Goal: Task Accomplishment & Management: Use online tool/utility

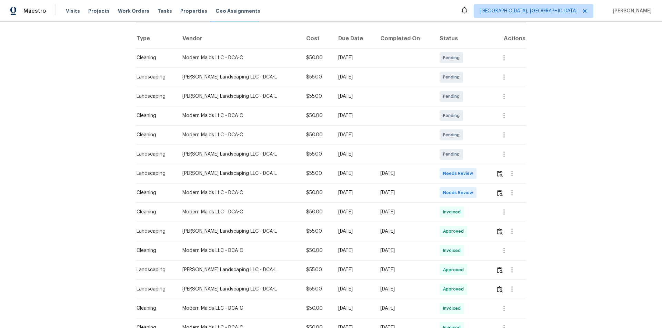
scroll to position [103, 0]
click at [507, 213] on button "button" at bounding box center [504, 211] width 17 height 17
click at [512, 221] on li "View details" at bounding box center [516, 222] width 48 height 11
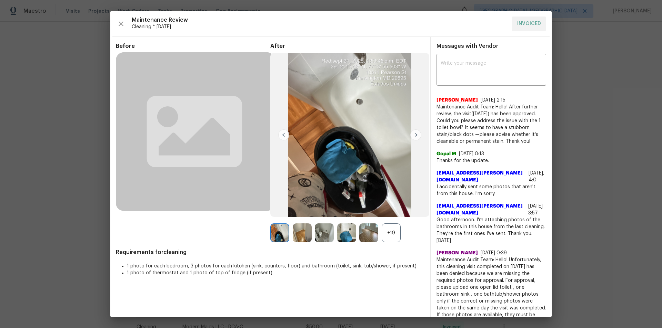
click at [387, 234] on div "+19" at bounding box center [391, 233] width 19 height 19
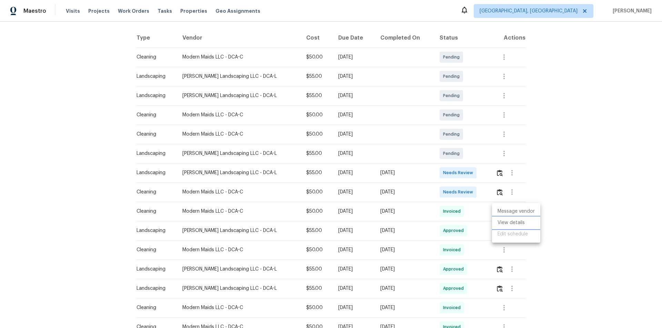
click at [503, 219] on li "View details" at bounding box center [516, 222] width 48 height 11
click at [495, 173] on div at bounding box center [331, 164] width 662 height 328
click at [497, 176] on img "button" at bounding box center [500, 173] width 6 height 7
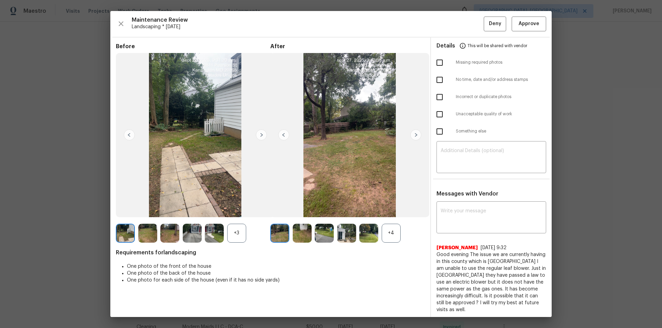
click at [388, 234] on div "+4" at bounding box center [391, 233] width 19 height 19
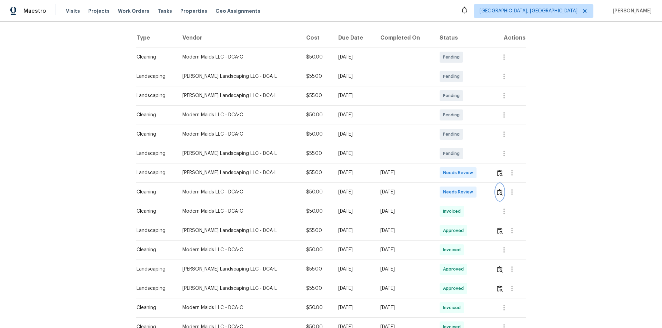
click at [498, 199] on button "button" at bounding box center [500, 192] width 8 height 17
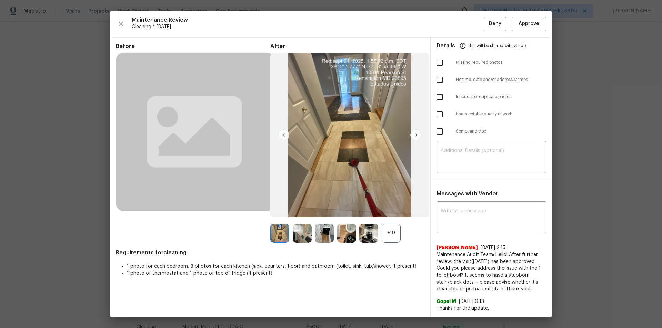
click at [390, 238] on div "+19" at bounding box center [391, 233] width 19 height 19
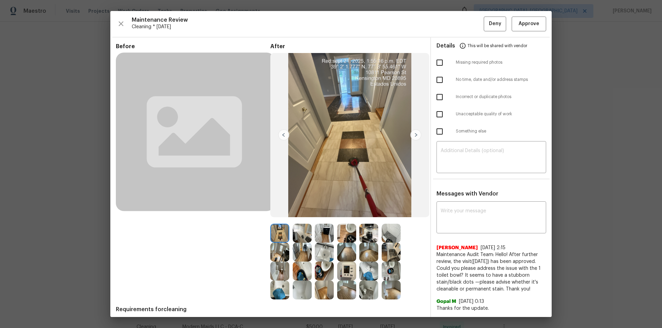
click at [350, 265] on img at bounding box center [346, 271] width 19 height 19
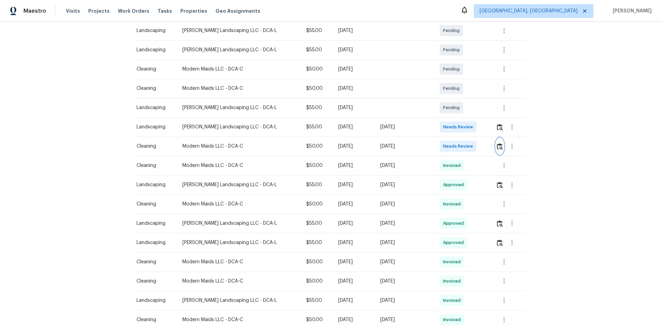
scroll to position [138, 0]
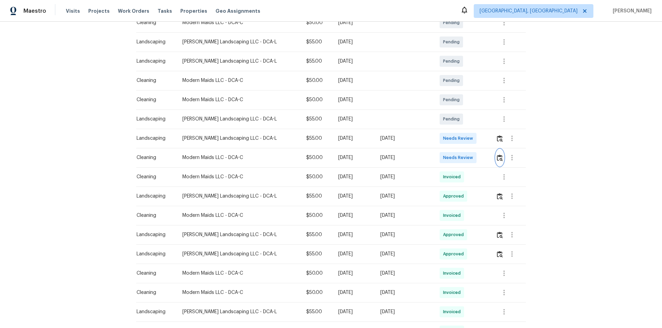
click at [498, 160] on img "button" at bounding box center [500, 158] width 6 height 7
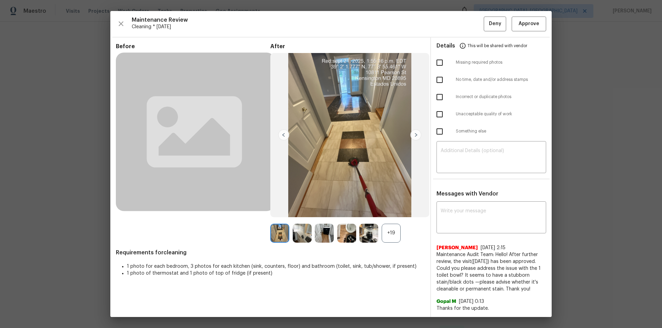
click at [389, 231] on div "+19" at bounding box center [391, 233] width 19 height 19
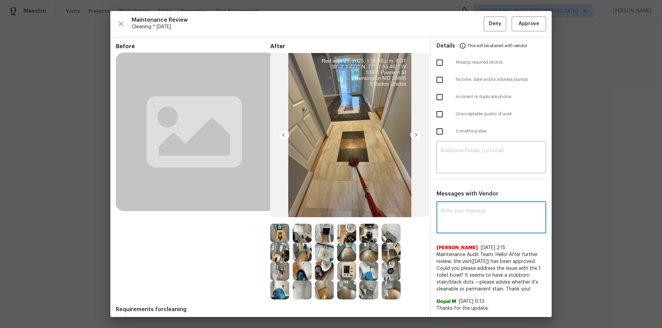
click at [466, 216] on textarea at bounding box center [490, 218] width 101 height 19
paste textarea "Maintenance Audit Team: Hello! Unfortunately this Cleaning visit completed on 0…"
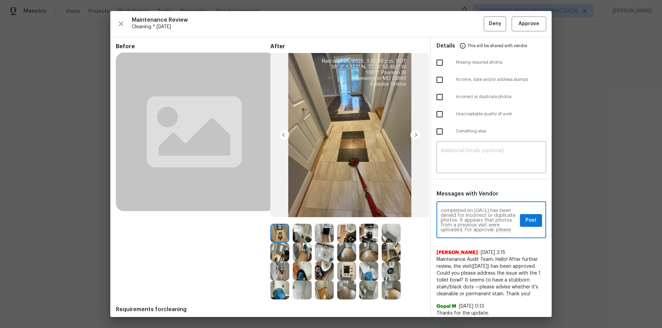
scroll to position [0, 0]
type textarea "Maintenance Audit Team: Hello! Unfortunately this Cleaning visit completed on 0…"
click at [476, 163] on textarea at bounding box center [490, 158] width 101 height 19
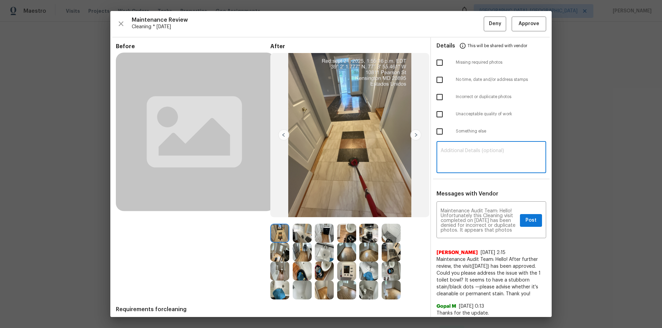
paste textarea "Maintenance Audit Team: Hello! Unfortunately this Cleaning visit completed on 0…"
type textarea "Maintenance Audit Team: Hello! Unfortunately this Cleaning visit completed on 0…"
drag, startPoint x: 434, startPoint y: 101, endPoint x: 437, endPoint y: 113, distance: 12.2
click at [433, 101] on input "checkbox" at bounding box center [439, 97] width 14 height 14
checkbox input "true"
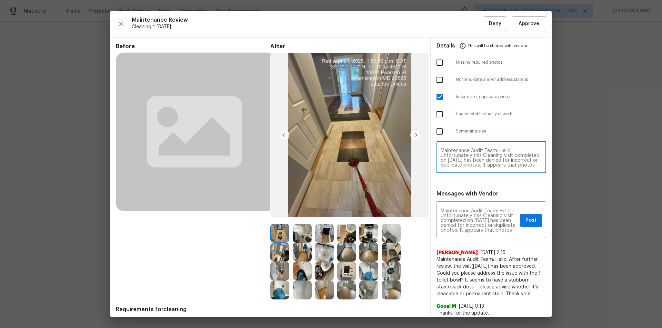
click at [469, 150] on textarea "Maintenance Audit Team: Hello! Unfortunately this Cleaning visit completed on 0…" at bounding box center [490, 158] width 101 height 19
click at [536, 220] on span "Post" at bounding box center [530, 220] width 11 height 9
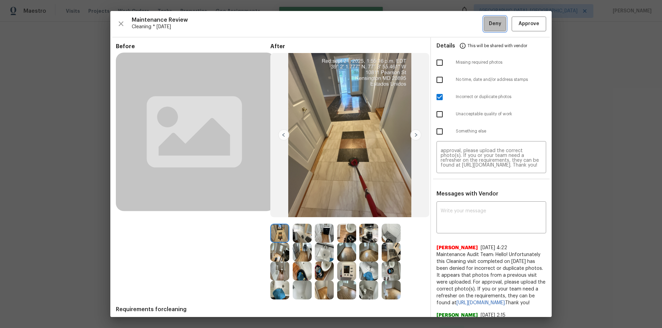
click at [489, 26] on span "Deny" at bounding box center [495, 24] width 12 height 9
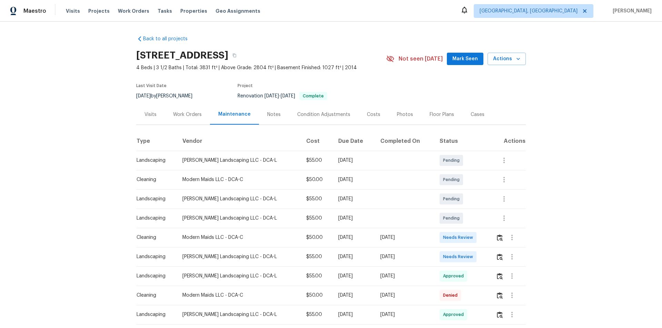
scroll to position [34, 0]
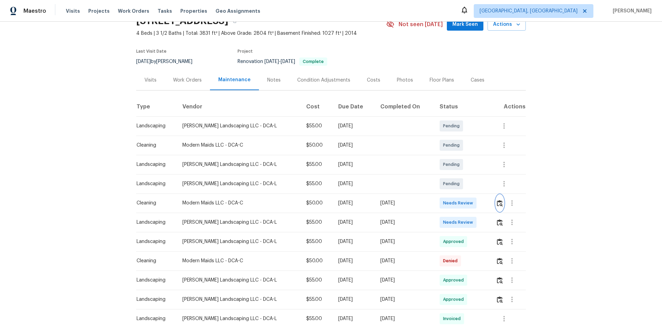
click at [497, 206] on img "button" at bounding box center [500, 203] width 6 height 7
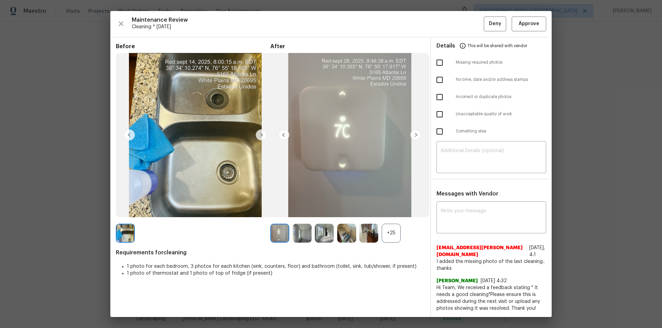
click at [391, 235] on div "+25" at bounding box center [391, 233] width 19 height 19
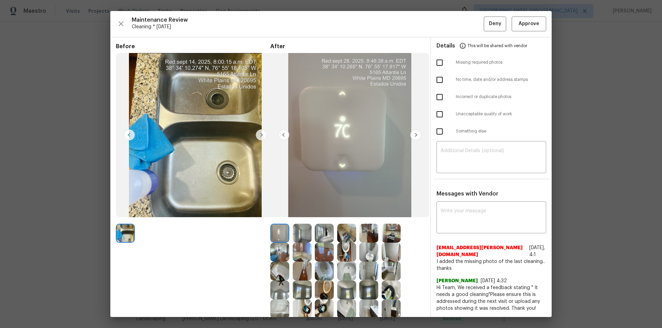
click at [344, 234] on img at bounding box center [346, 233] width 19 height 19
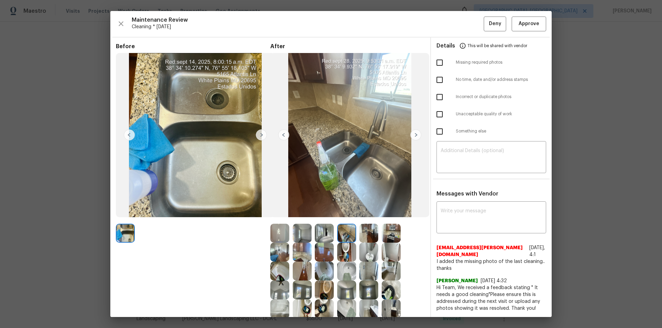
click at [332, 237] on div at bounding box center [326, 233] width 22 height 19
click at [351, 236] on img at bounding box center [346, 233] width 19 height 19
click at [382, 233] on img at bounding box center [391, 233] width 19 height 19
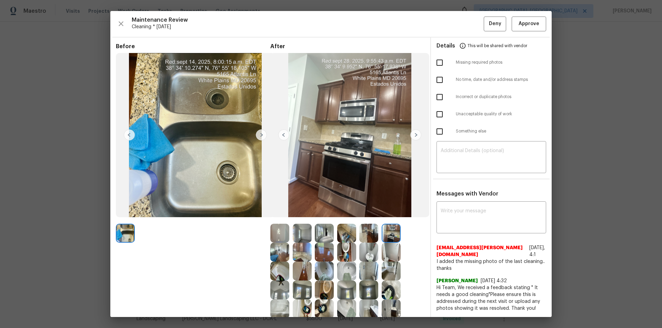
click at [369, 234] on img at bounding box center [368, 233] width 19 height 19
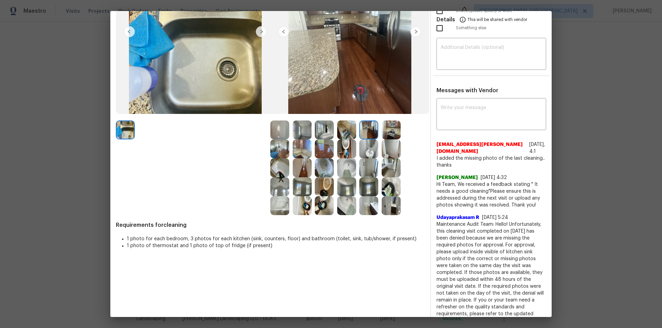
scroll to position [0, 0]
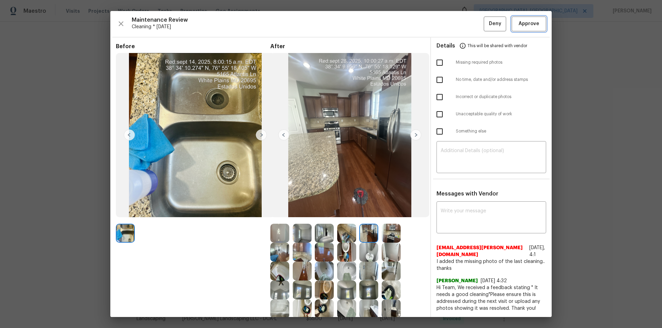
click at [521, 24] on span "Approve" at bounding box center [528, 24] width 21 height 9
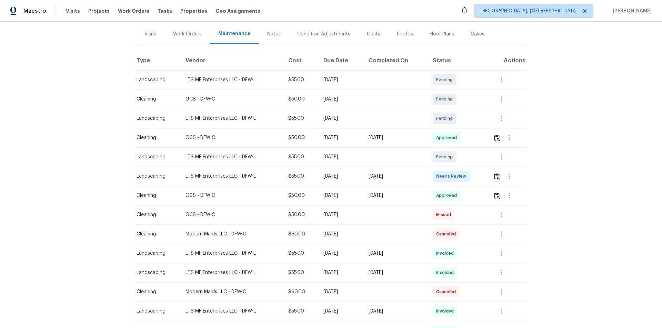
scroll to position [69, 0]
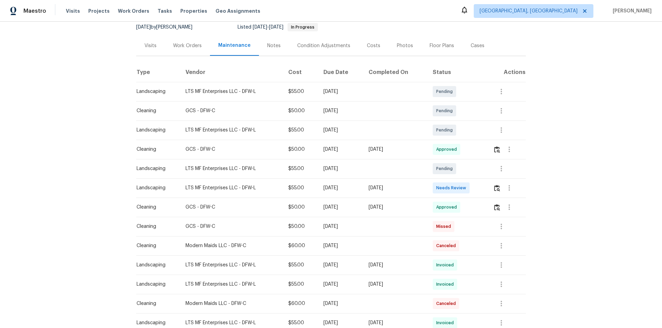
click at [582, 243] on div "Back to all projects [STREET_ADDRESS] 4 Beds | 3 1/2 Baths | Total: 3007 ft² | …" at bounding box center [331, 175] width 662 height 307
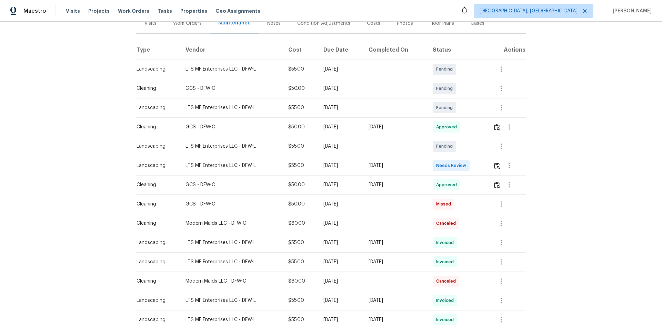
scroll to position [103, 0]
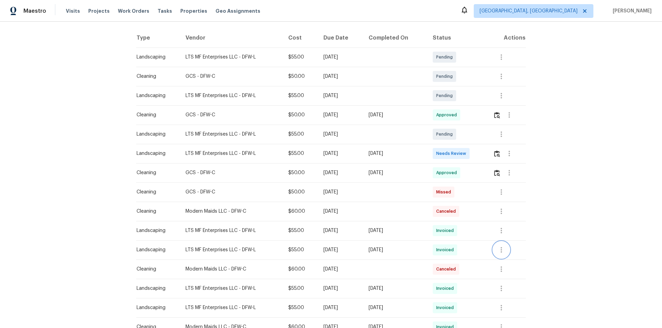
click at [505, 251] on button "button" at bounding box center [501, 250] width 17 height 17
click at [515, 261] on li "View details" at bounding box center [516, 261] width 48 height 11
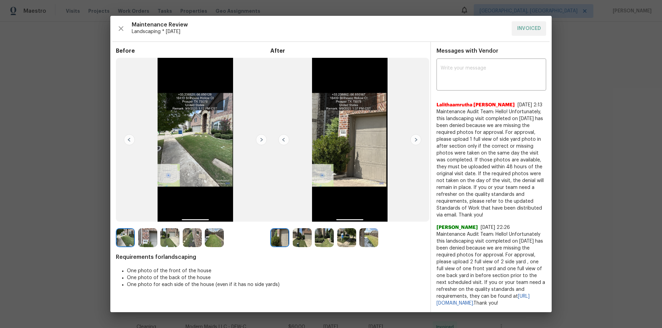
click at [372, 238] on img at bounding box center [368, 238] width 19 height 19
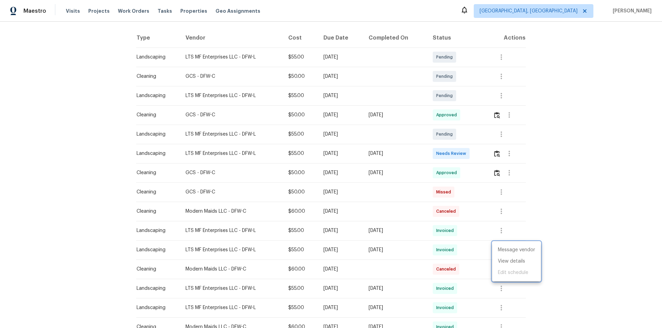
click at [492, 155] on div at bounding box center [331, 164] width 662 height 328
click at [501, 155] on button "button" at bounding box center [509, 153] width 17 height 17
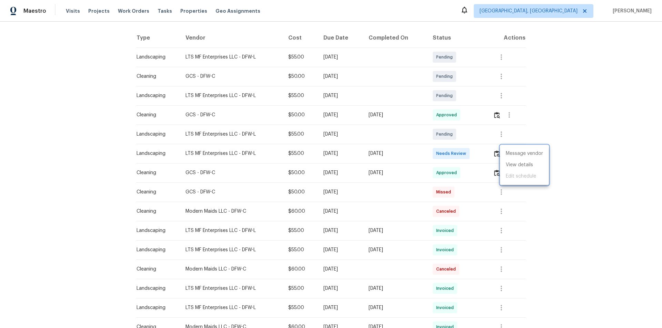
click at [495, 155] on div at bounding box center [331, 164] width 662 height 328
click at [495, 154] on img "button" at bounding box center [497, 154] width 6 height 7
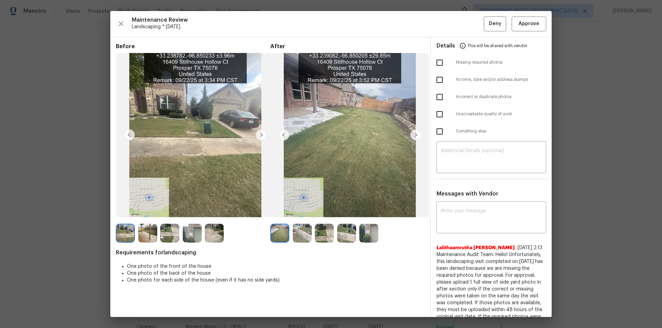
click at [371, 227] on img at bounding box center [368, 233] width 19 height 19
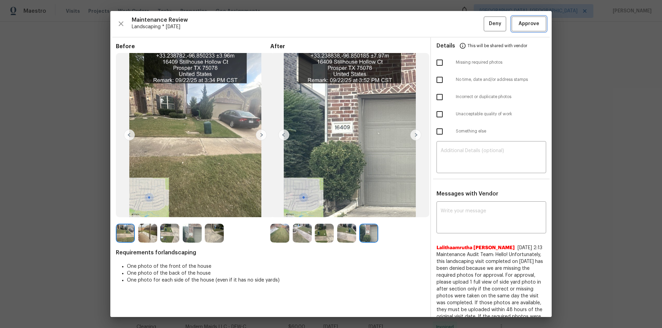
click at [529, 26] on span "Approve" at bounding box center [528, 24] width 21 height 9
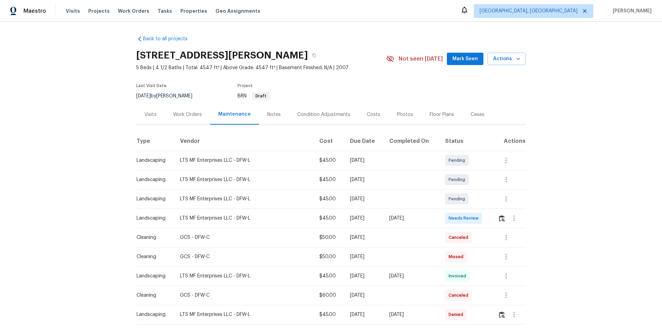
scroll to position [138, 0]
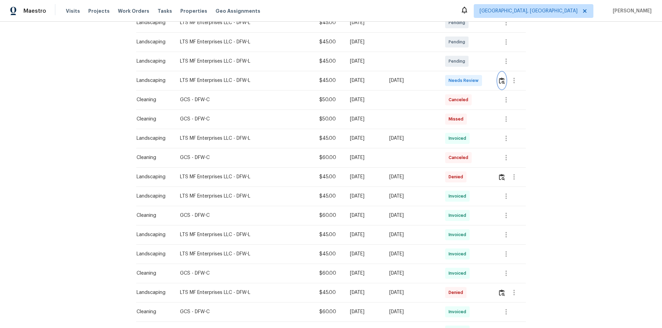
click at [470, 83] on img "button" at bounding box center [502, 81] width 6 height 7
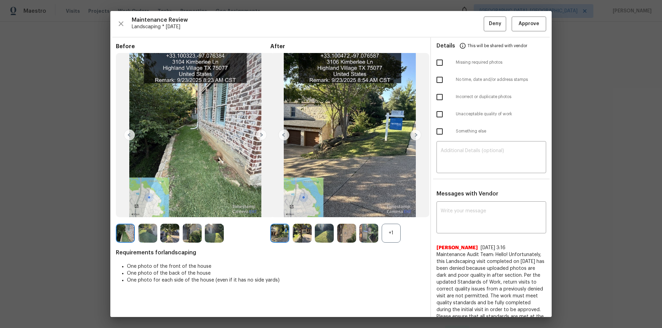
click at [390, 221] on div "+1" at bounding box center [391, 233] width 19 height 19
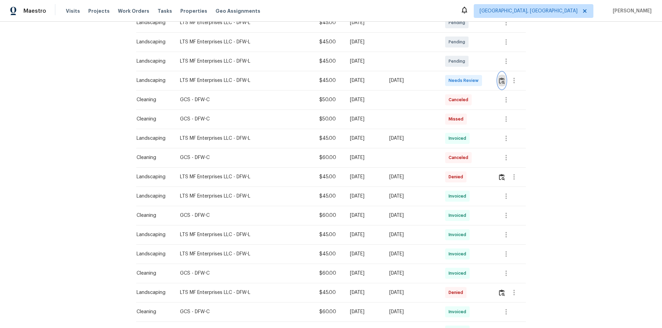
click at [470, 82] on img "button" at bounding box center [502, 81] width 6 height 7
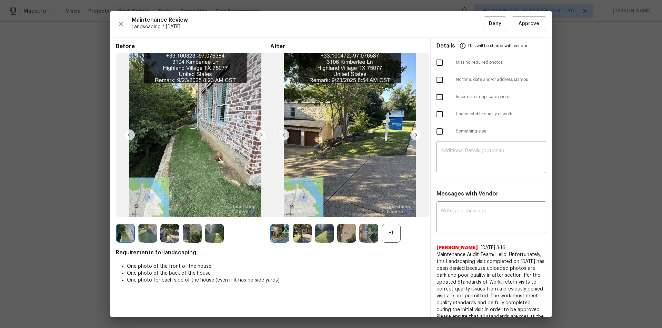
click at [388, 221] on div "+1" at bounding box center [391, 233] width 19 height 19
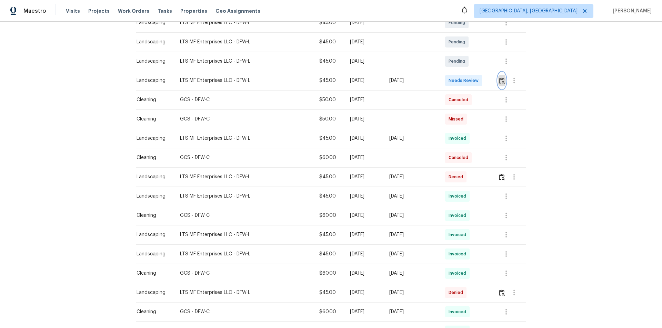
click at [470, 82] on img "button" at bounding box center [502, 81] width 6 height 7
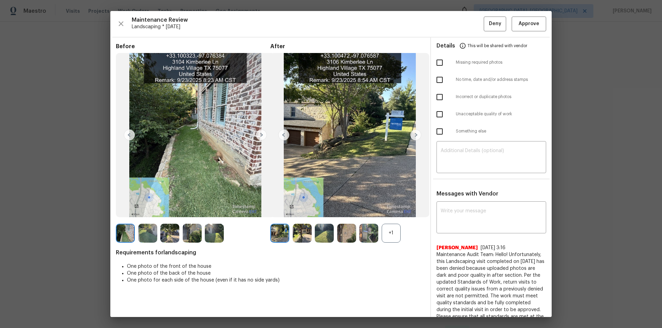
click at [385, 221] on div "+1" at bounding box center [391, 233] width 19 height 19
click at [470, 22] on span "Approve" at bounding box center [528, 24] width 21 height 9
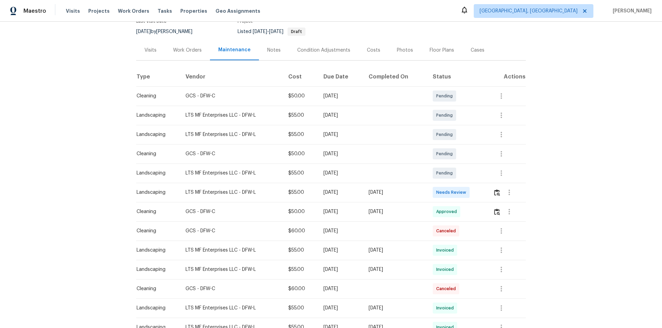
scroll to position [103, 0]
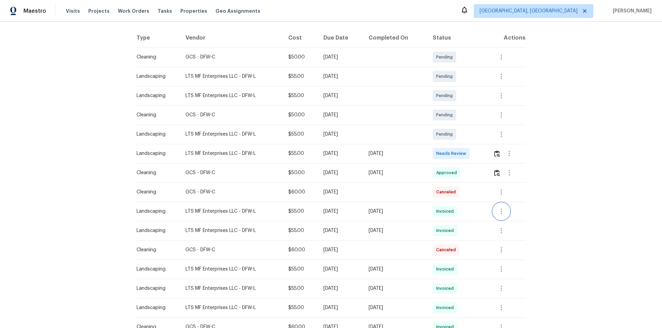
click at [499, 213] on icon "button" at bounding box center [501, 211] width 8 height 8
click at [505, 224] on li "View details" at bounding box center [516, 222] width 48 height 11
click at [495, 154] on div at bounding box center [331, 164] width 662 height 328
click at [495, 154] on img "button" at bounding box center [497, 154] width 6 height 7
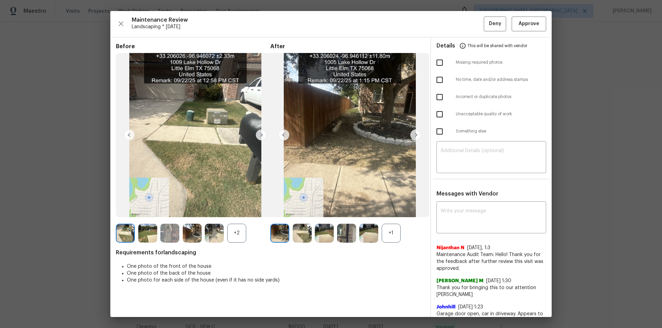
click at [386, 233] on div "+1" at bounding box center [391, 233] width 19 height 19
click at [246, 231] on div "+2" at bounding box center [193, 233] width 154 height 19
click at [240, 232] on div "+2" at bounding box center [236, 233] width 19 height 19
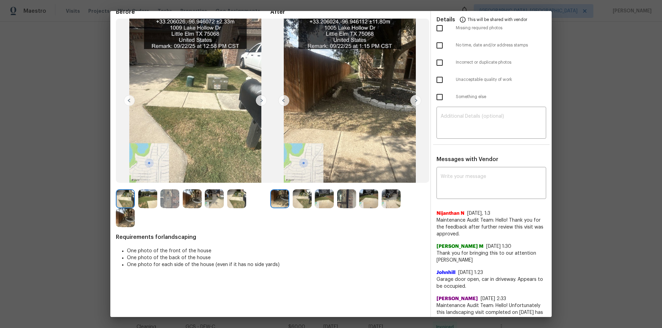
scroll to position [0, 0]
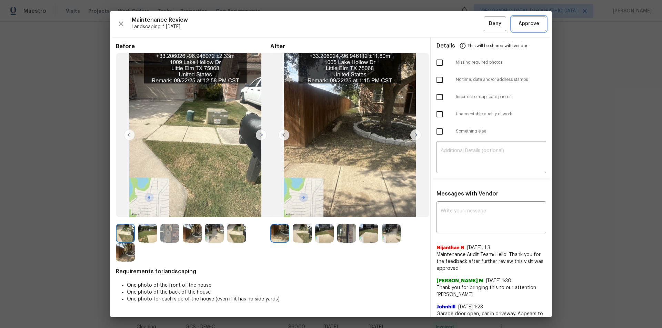
click at [526, 25] on span "Approve" at bounding box center [528, 24] width 21 height 9
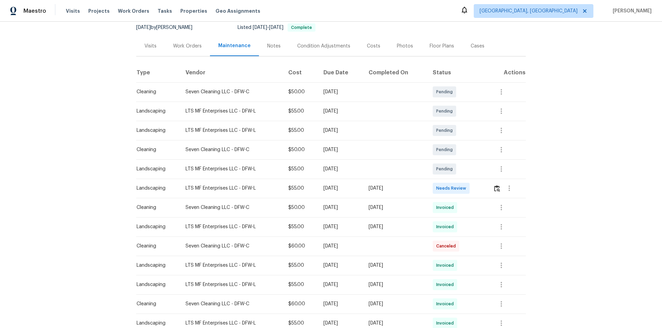
scroll to position [69, 0]
click at [497, 190] on img "button" at bounding box center [497, 188] width 6 height 7
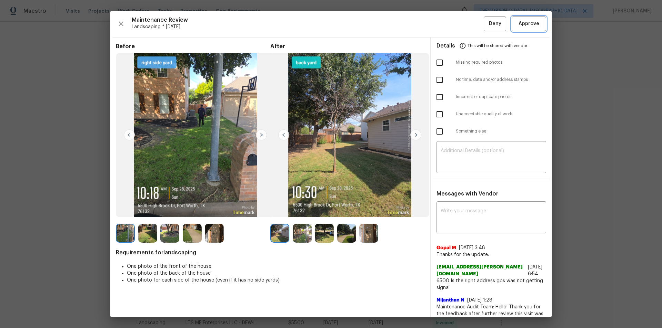
click at [535, 23] on span "Approve" at bounding box center [528, 24] width 23 height 9
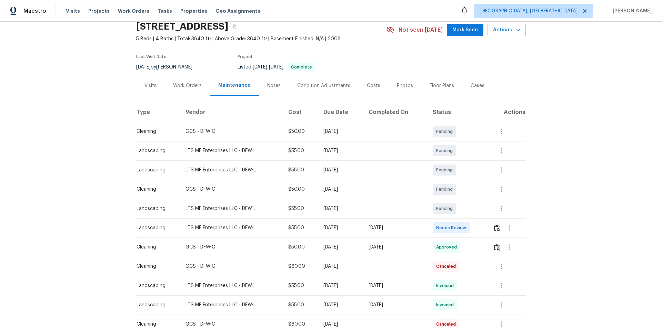
scroll to position [69, 0]
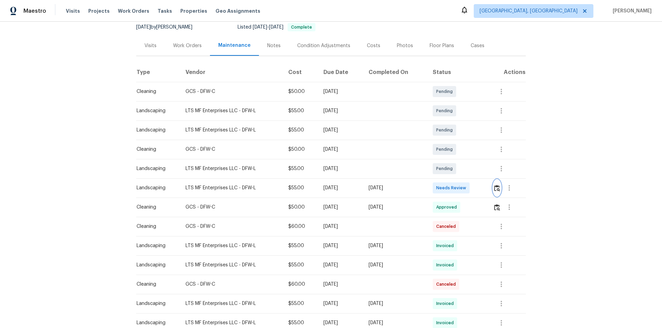
click at [470, 189] on img "button" at bounding box center [497, 188] width 6 height 7
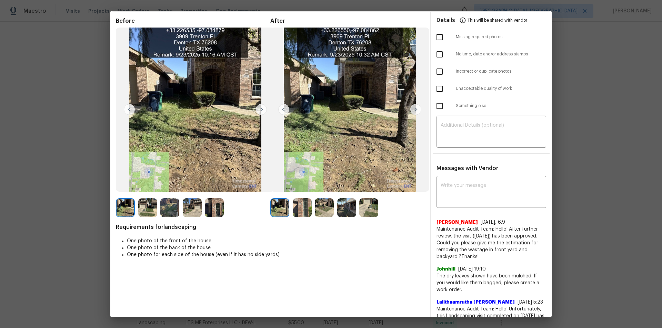
scroll to position [0, 0]
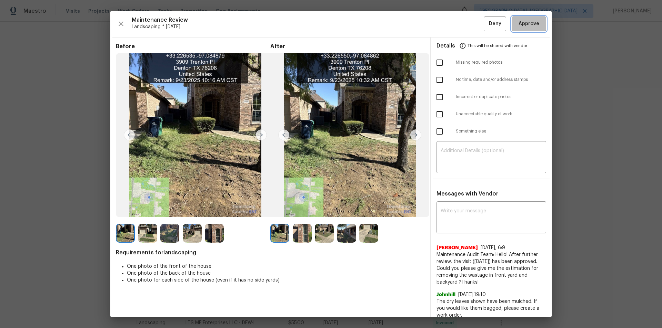
click at [470, 26] on span "Approve" at bounding box center [528, 24] width 21 height 9
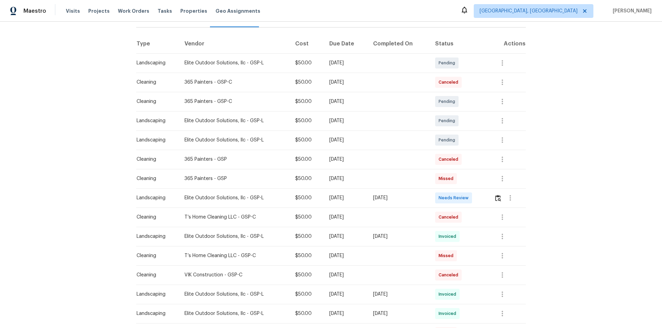
scroll to position [103, 0]
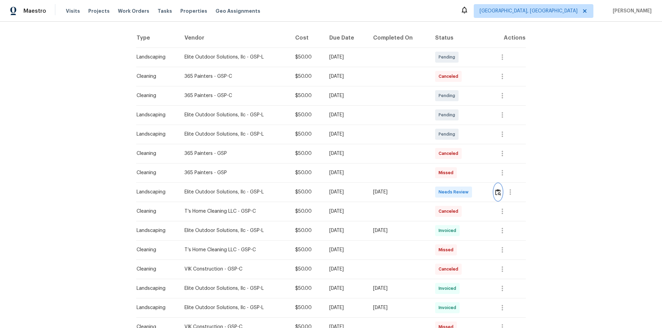
click at [497, 193] on img "button" at bounding box center [498, 192] width 6 height 7
click at [494, 196] on button "button" at bounding box center [498, 192] width 8 height 17
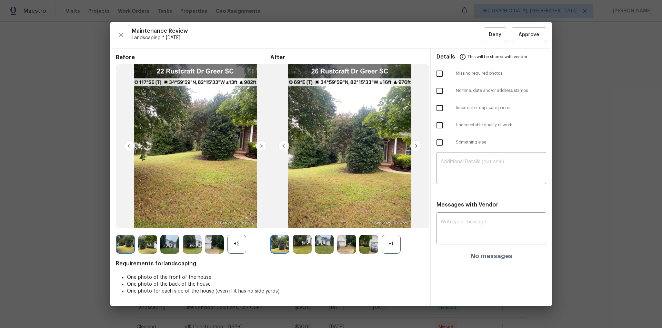
click at [237, 241] on div "+2" at bounding box center [236, 244] width 19 height 19
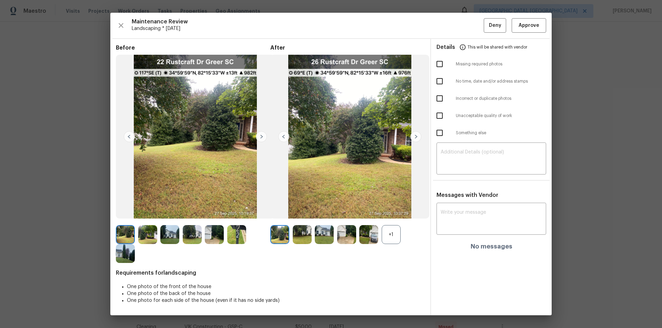
click at [395, 234] on div "+1" at bounding box center [391, 234] width 19 height 19
click at [261, 136] on img at bounding box center [261, 136] width 11 height 11
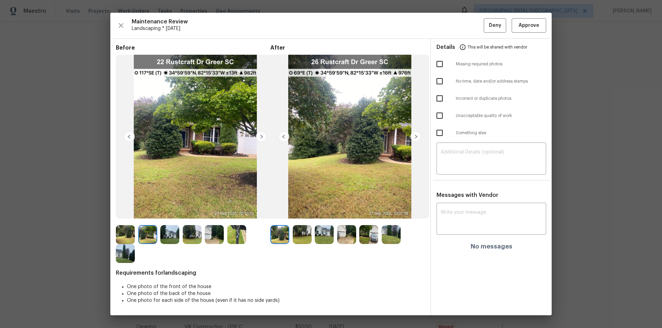
click at [261, 136] on img at bounding box center [261, 136] width 11 height 11
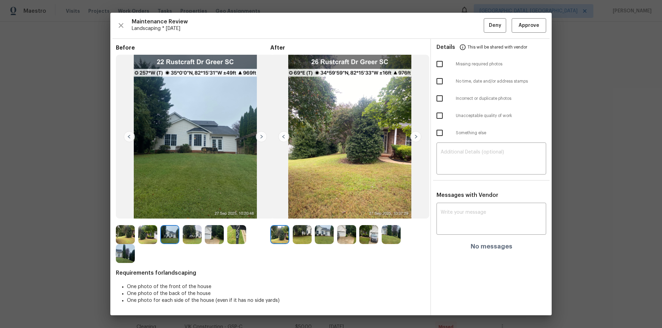
click at [260, 136] on img at bounding box center [261, 136] width 11 height 11
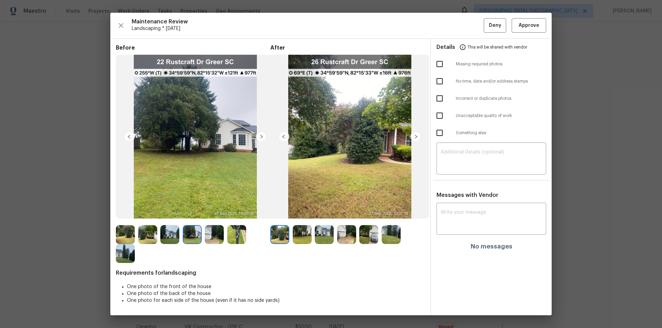
click at [260, 136] on img at bounding box center [261, 136] width 11 height 11
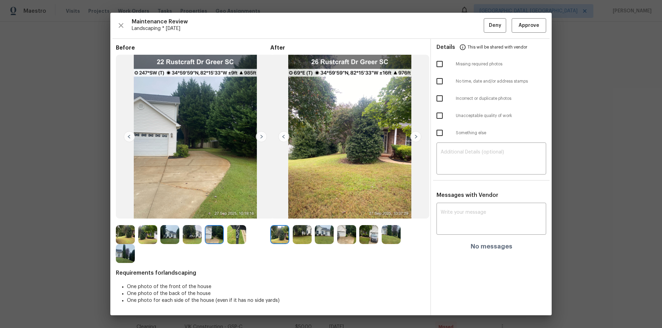
click at [259, 136] on img at bounding box center [261, 136] width 11 height 11
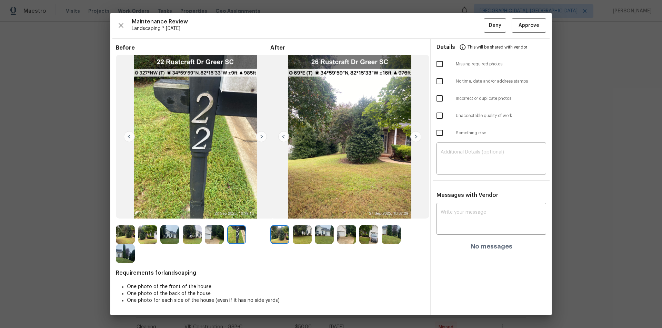
click at [259, 136] on img at bounding box center [261, 136] width 11 height 11
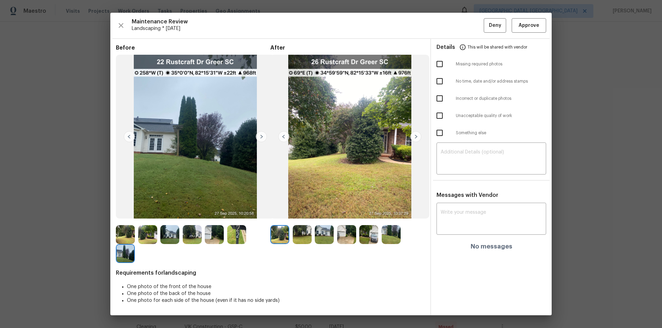
click at [415, 137] on img at bounding box center [415, 136] width 11 height 11
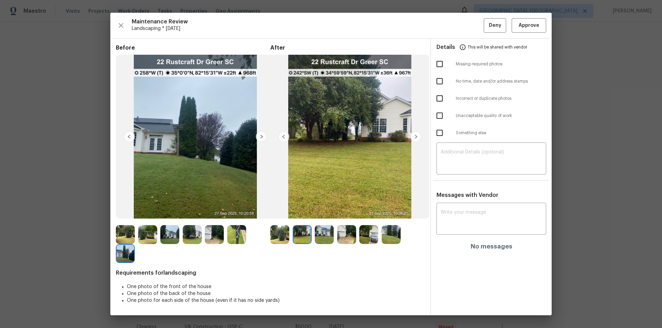
click at [415, 137] on img at bounding box center [415, 136] width 11 height 11
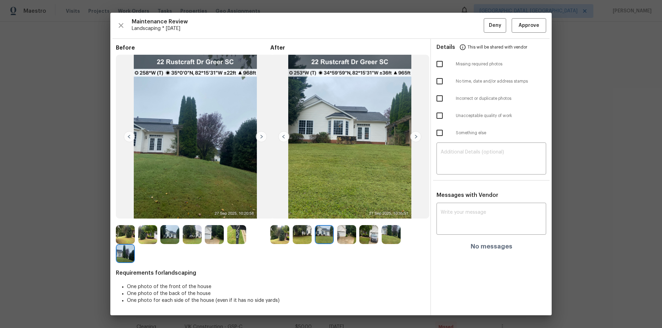
click at [415, 137] on img at bounding box center [415, 136] width 11 height 11
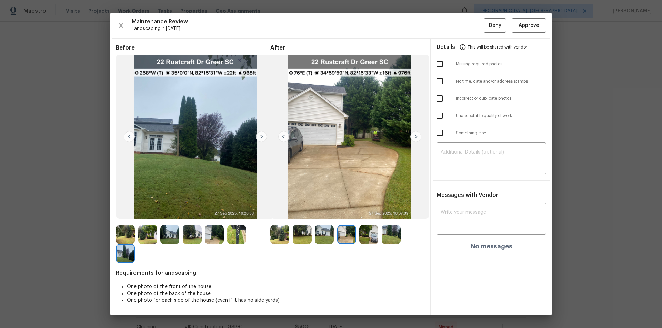
click at [415, 137] on img at bounding box center [415, 136] width 11 height 11
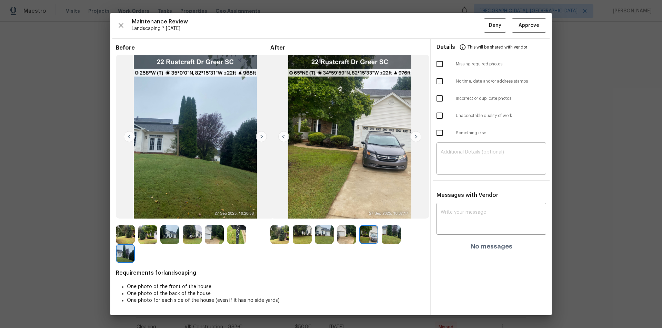
click at [415, 137] on img at bounding box center [415, 136] width 11 height 11
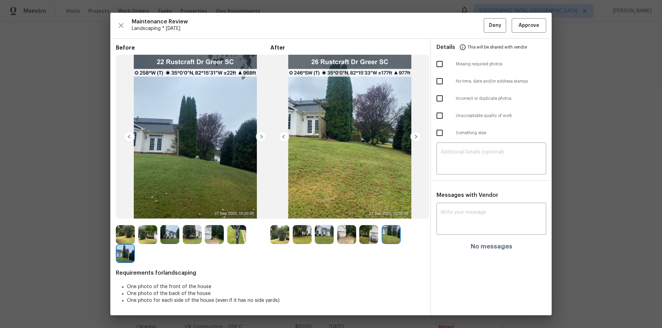
click at [415, 137] on img at bounding box center [415, 136] width 11 height 11
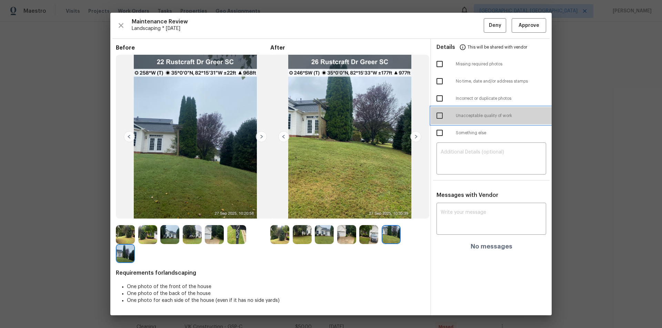
drag, startPoint x: 533, startPoint y: 119, endPoint x: 475, endPoint y: 142, distance: 62.5
click at [532, 118] on div "Unacceptable quality of work" at bounding box center [491, 115] width 121 height 17
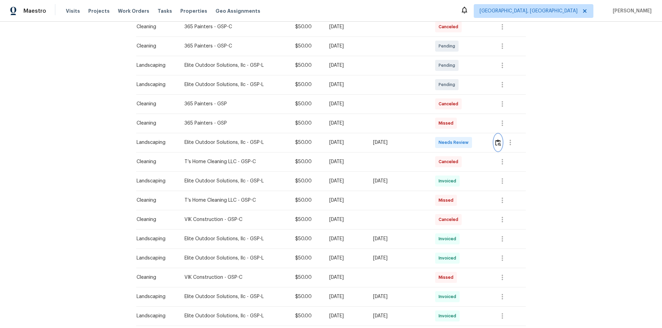
scroll to position [207, 0]
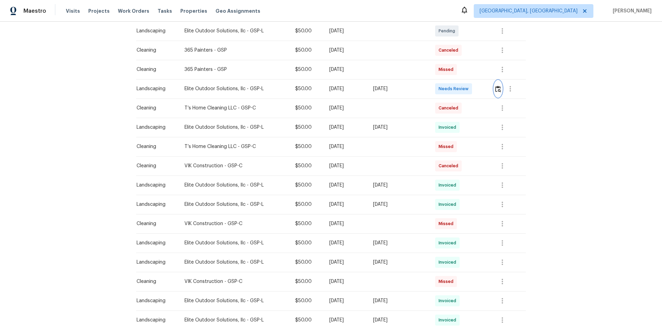
click at [499, 89] on img "button" at bounding box center [498, 89] width 6 height 7
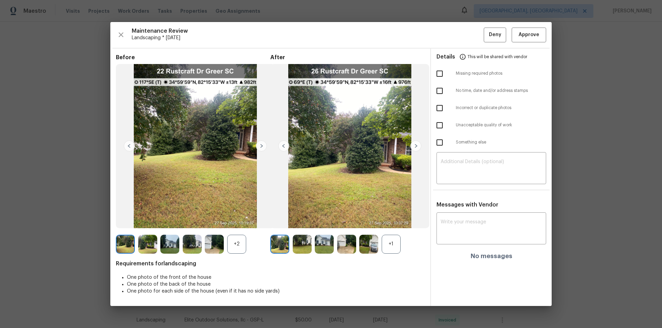
drag, startPoint x: 586, startPoint y: 190, endPoint x: 568, endPoint y: 188, distance: 17.4
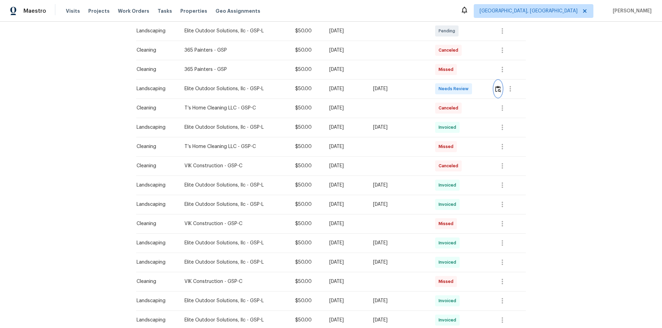
click at [497, 91] on img "button" at bounding box center [498, 89] width 6 height 7
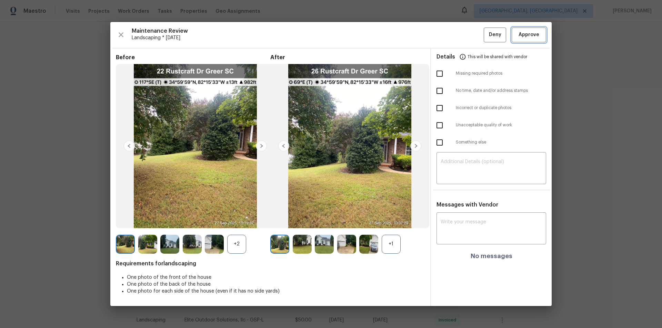
click at [534, 36] on span "Approve" at bounding box center [528, 35] width 21 height 9
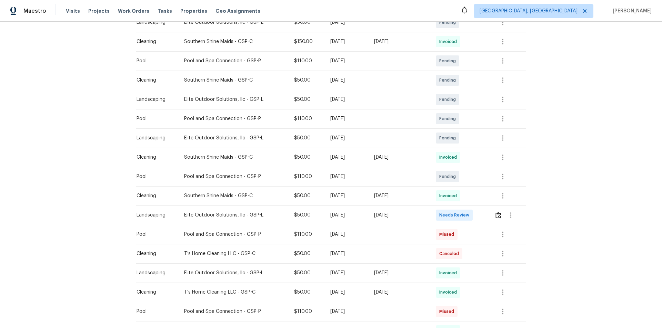
scroll to position [207, 0]
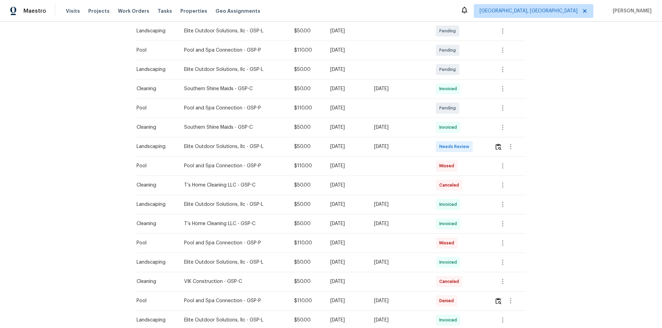
click at [470, 147] on td at bounding box center [507, 146] width 37 height 19
click at [470, 146] on img "button" at bounding box center [498, 147] width 6 height 7
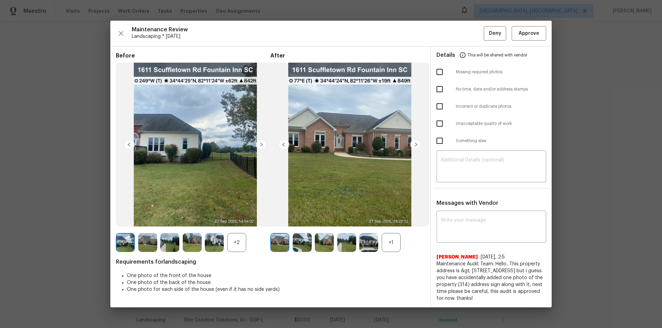
click at [390, 221] on div "+1" at bounding box center [391, 242] width 19 height 19
click at [239, 221] on div "+2" at bounding box center [236, 242] width 19 height 19
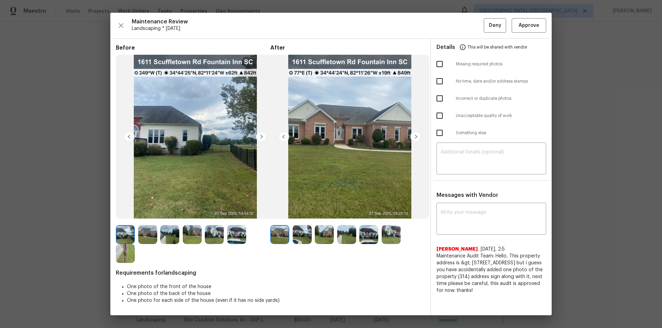
click at [213, 221] on img at bounding box center [214, 234] width 19 height 19
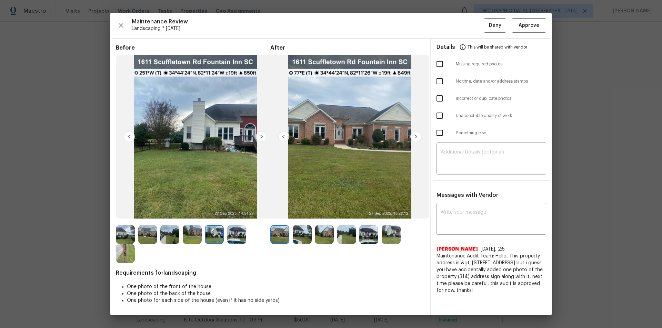
click at [414, 137] on img at bounding box center [415, 136] width 11 height 11
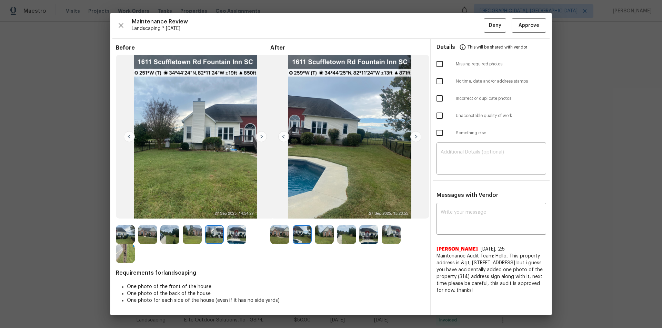
click at [413, 136] on img at bounding box center [415, 136] width 11 height 11
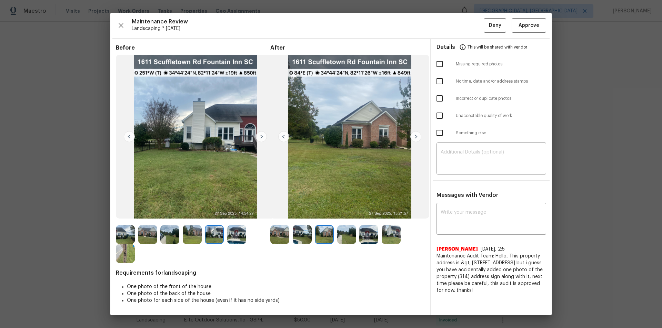
click at [412, 136] on img at bounding box center [415, 136] width 11 height 11
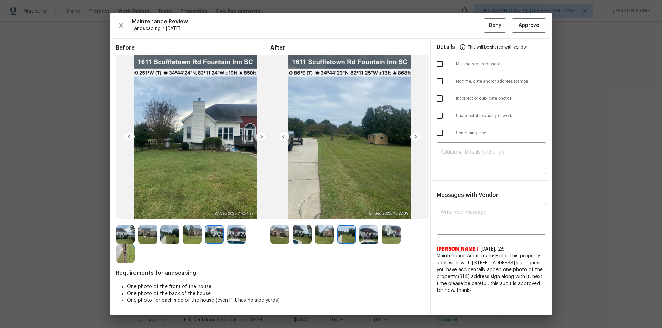
click at [412, 136] on img at bounding box center [415, 136] width 11 height 11
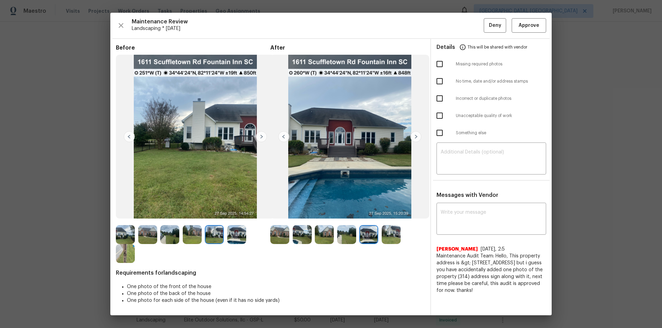
click at [414, 138] on img at bounding box center [415, 136] width 11 height 11
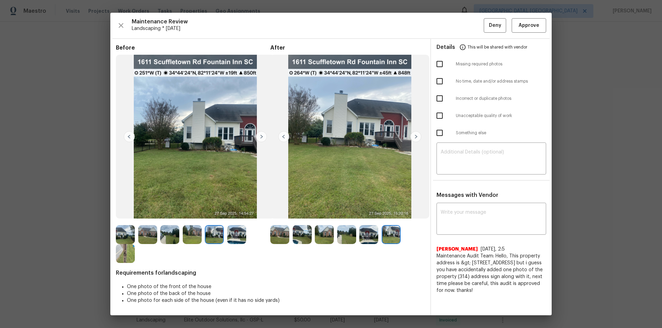
click at [114, 221] on div "Before After Requirements for landscaping One photo of the front of the house O…" at bounding box center [330, 177] width 441 height 277
click at [121, 221] on img at bounding box center [125, 253] width 19 height 19
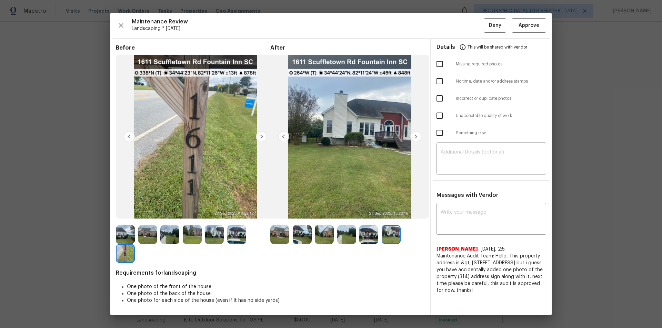
click at [129, 139] on img at bounding box center [129, 136] width 11 height 11
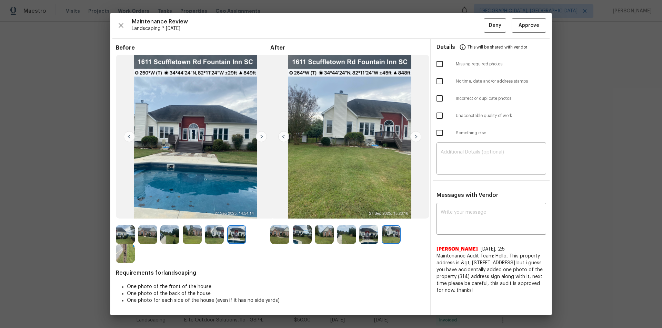
click at [129, 139] on img at bounding box center [129, 136] width 11 height 11
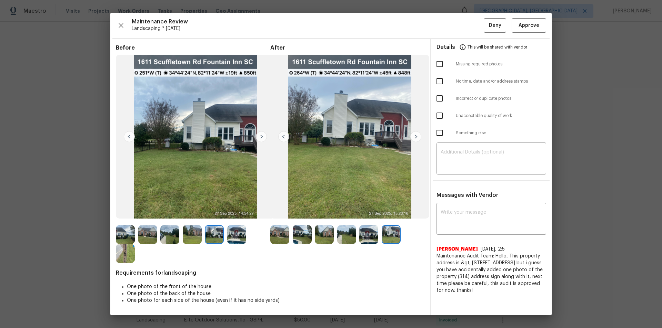
click at [129, 139] on img at bounding box center [129, 136] width 11 height 11
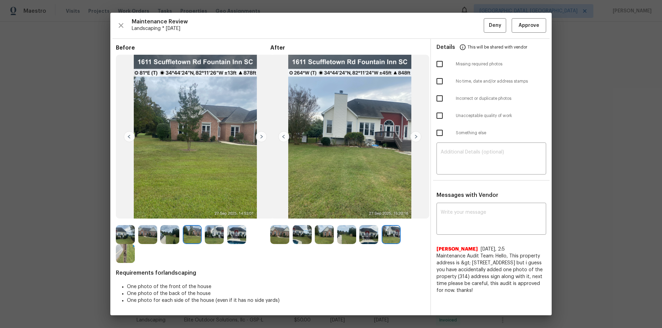
drag, startPoint x: 611, startPoint y: 160, endPoint x: 556, endPoint y: 181, distance: 58.8
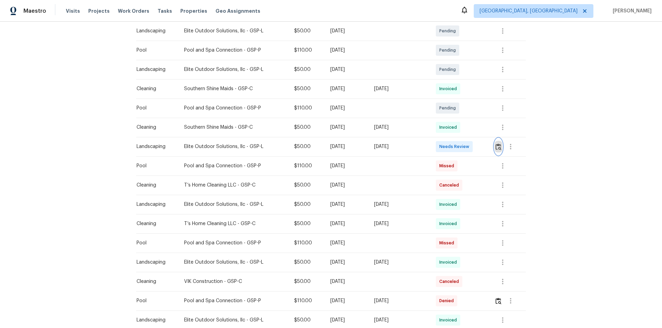
click at [470, 144] on img "button" at bounding box center [498, 147] width 6 height 7
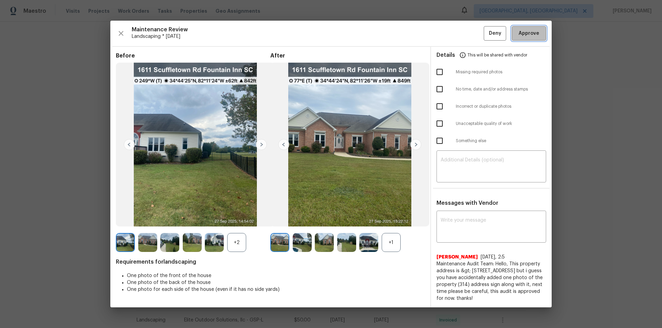
click at [470, 29] on span "Approve" at bounding box center [528, 33] width 21 height 9
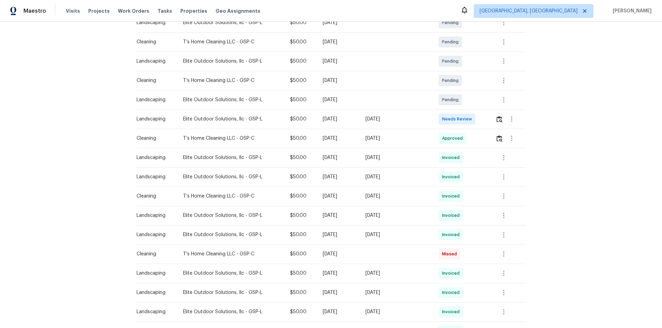
scroll to position [69, 0]
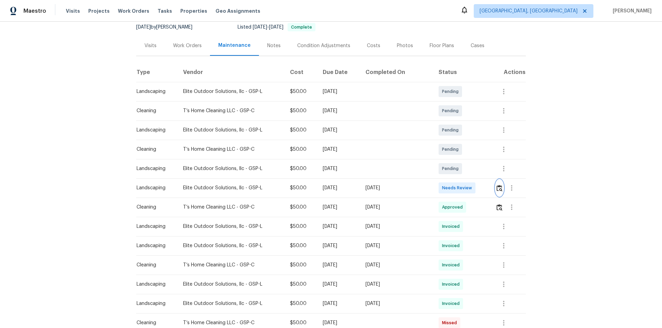
click at [470, 190] on img "button" at bounding box center [499, 188] width 6 height 7
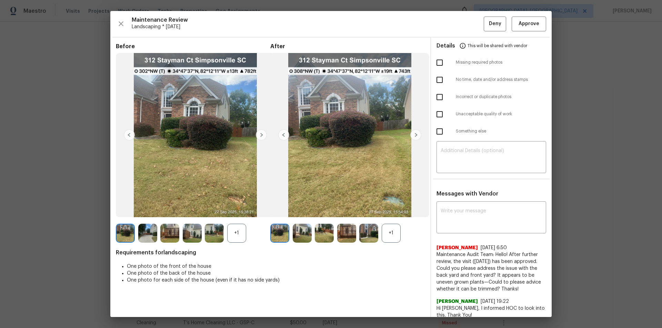
click at [387, 221] on div "+1" at bounding box center [391, 233] width 19 height 19
click at [229, 221] on div "+1" at bounding box center [236, 233] width 19 height 19
click at [260, 135] on img at bounding box center [261, 135] width 11 height 11
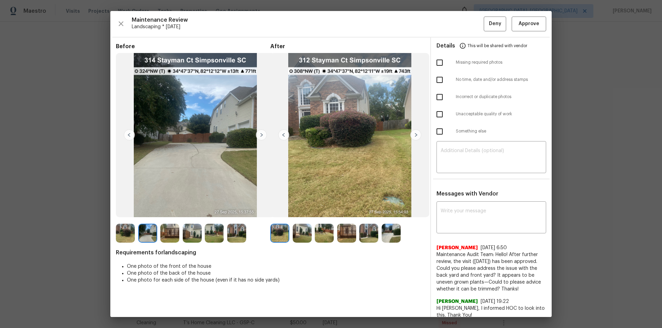
click at [260, 135] on img at bounding box center [261, 135] width 11 height 11
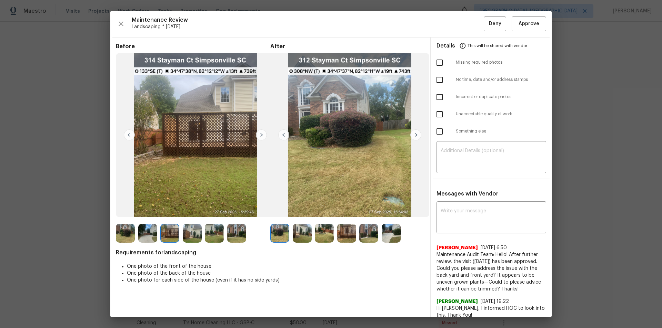
click at [260, 135] on img at bounding box center [261, 135] width 11 height 11
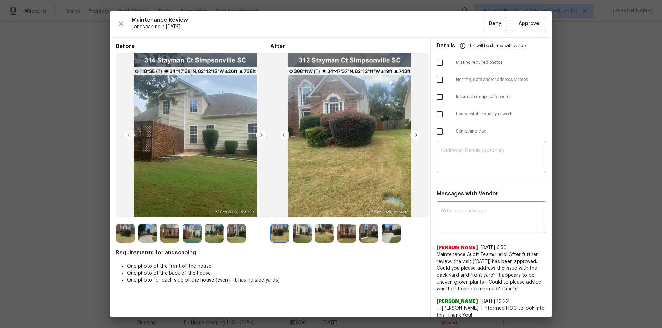
click at [260, 135] on img at bounding box center [261, 135] width 11 height 11
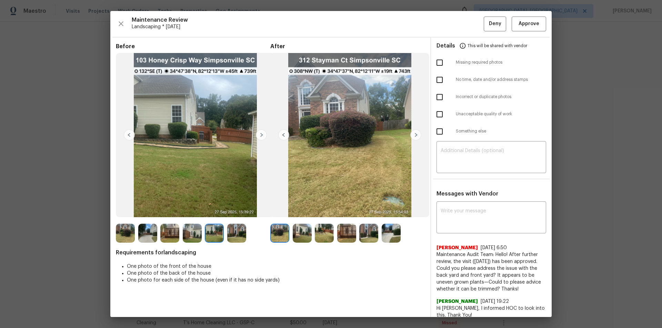
click at [417, 133] on img at bounding box center [415, 135] width 11 height 11
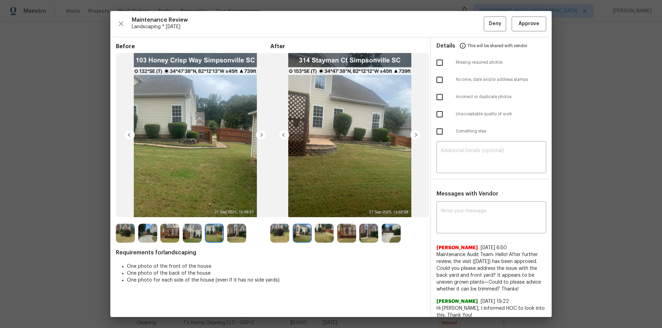
click at [417, 133] on img at bounding box center [415, 135] width 11 height 11
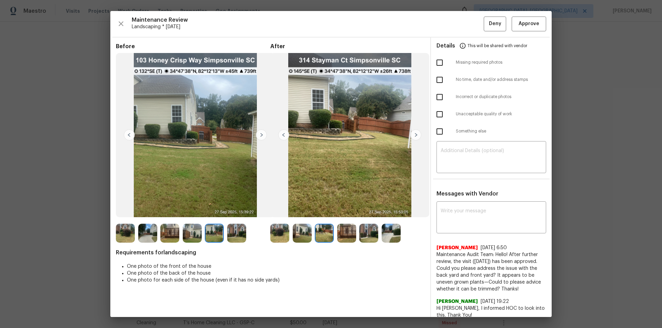
click at [417, 133] on img at bounding box center [415, 135] width 11 height 11
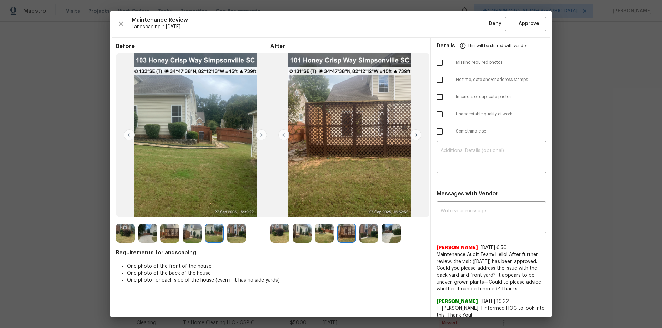
click at [417, 133] on img at bounding box center [415, 135] width 11 height 11
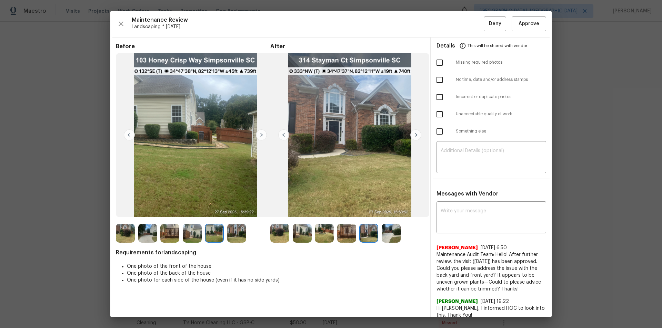
click at [417, 133] on img at bounding box center [415, 135] width 11 height 11
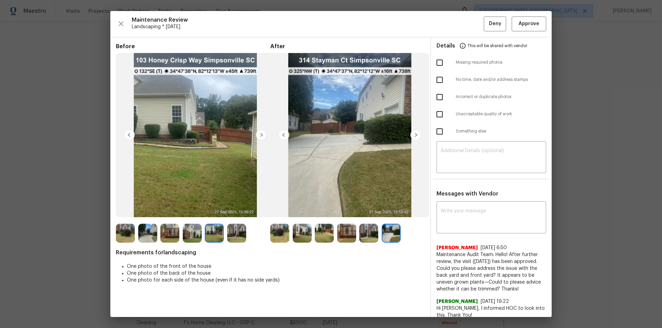
click at [417, 133] on img at bounding box center [415, 135] width 11 height 11
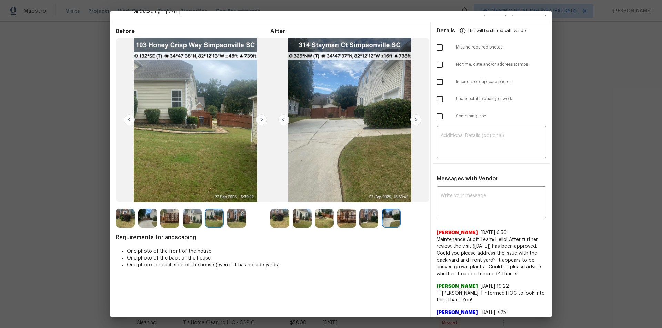
scroll to position [0, 0]
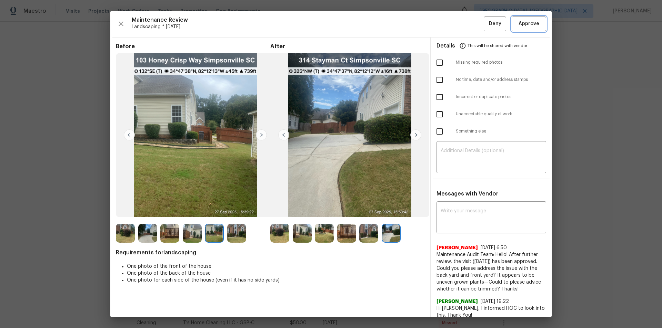
click at [470, 26] on span "Approve" at bounding box center [528, 24] width 21 height 9
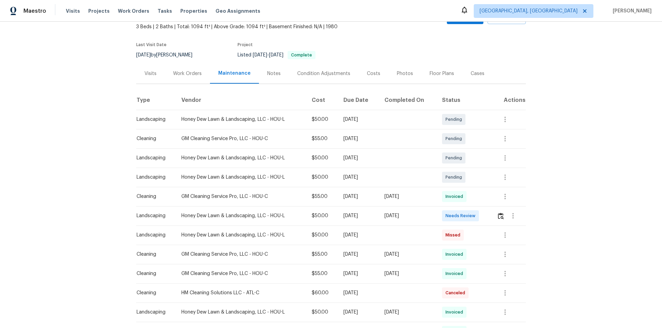
scroll to position [103, 0]
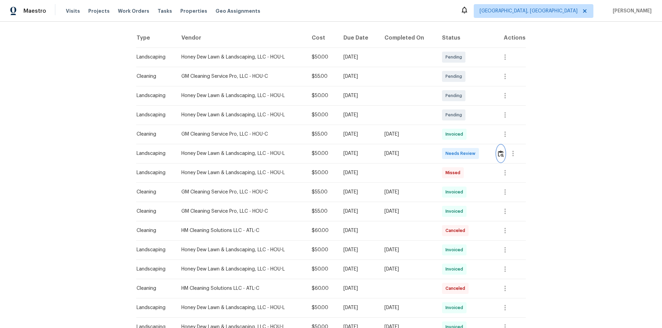
click at [470, 155] on img "button" at bounding box center [501, 154] width 6 height 7
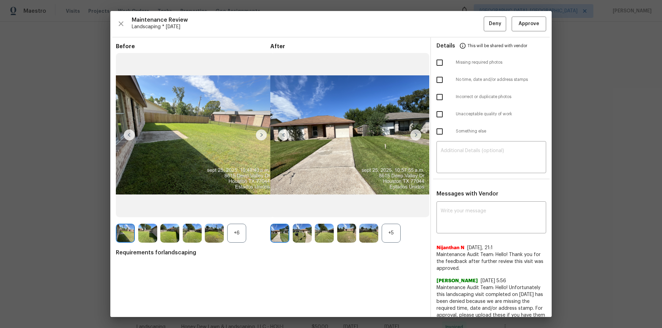
drag, startPoint x: 396, startPoint y: 251, endPoint x: 389, endPoint y: 244, distance: 9.8
click at [396, 221] on span "Requirements for landscaping" at bounding box center [270, 253] width 309 height 7
click at [389, 220] on div "After +5" at bounding box center [347, 143] width 154 height 200
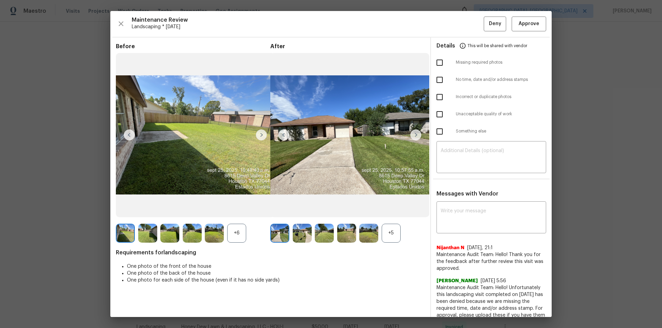
click at [388, 221] on div "+5" at bounding box center [391, 233] width 19 height 19
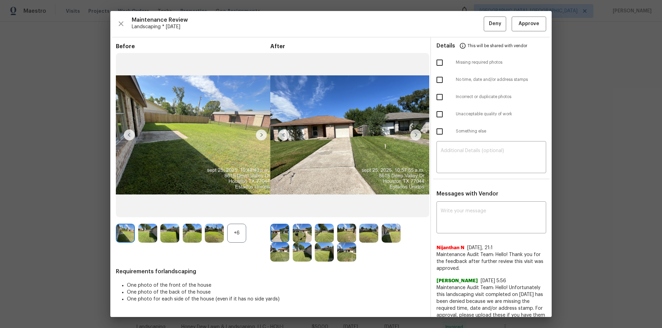
click at [240, 221] on div "+6" at bounding box center [236, 233] width 19 height 19
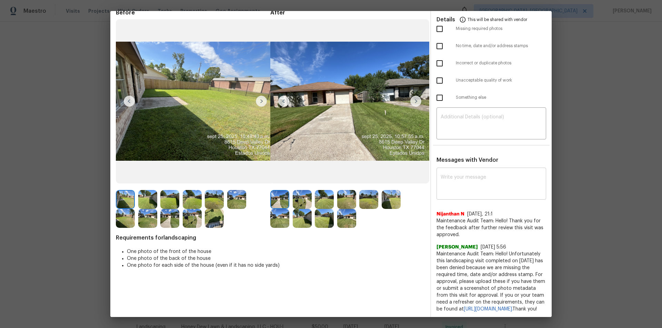
scroll to position [0, 0]
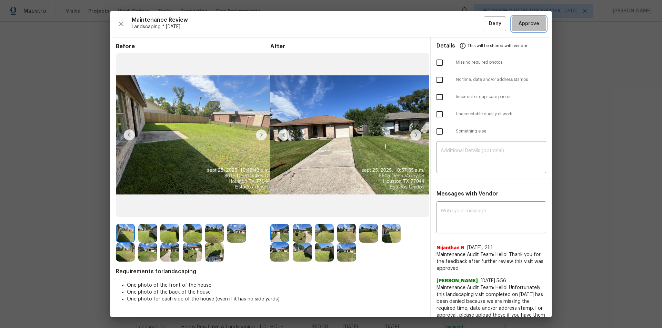
click at [470, 26] on span "Approve" at bounding box center [528, 24] width 21 height 9
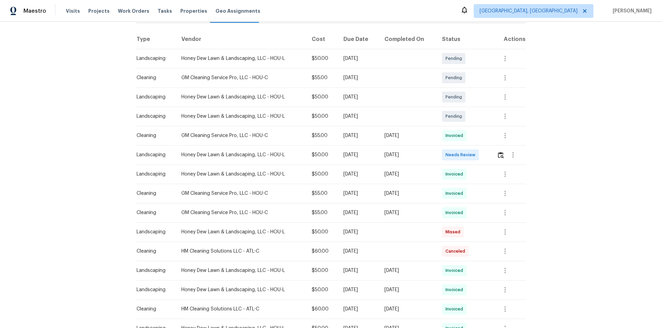
scroll to position [103, 0]
click at [470, 154] on img "button" at bounding box center [501, 154] width 6 height 7
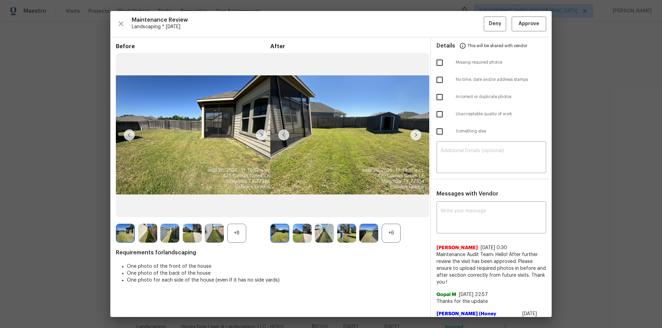
click at [393, 221] on div "Requirements for landscaping One photo of the front of the house One photo of t…" at bounding box center [270, 269] width 309 height 39
click at [394, 221] on div "+6" at bounding box center [391, 233] width 19 height 19
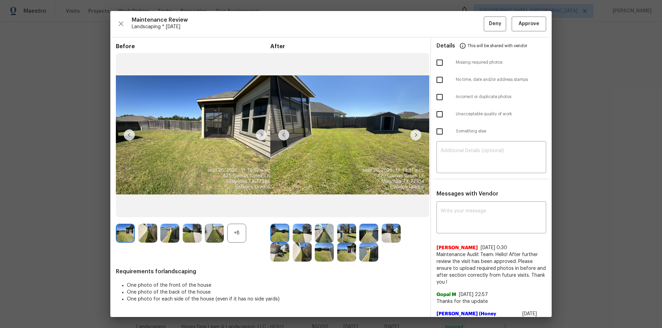
click at [243, 221] on div "+8" at bounding box center [236, 233] width 19 height 19
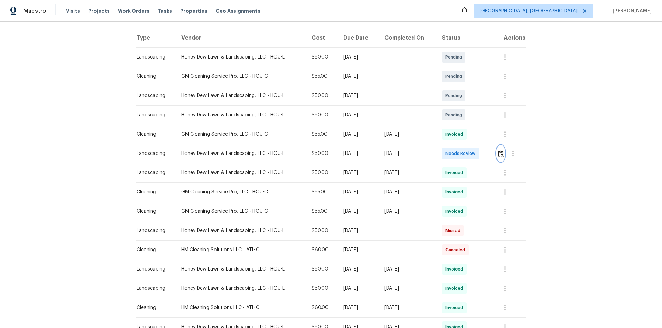
click at [470, 156] on img "button" at bounding box center [501, 154] width 6 height 7
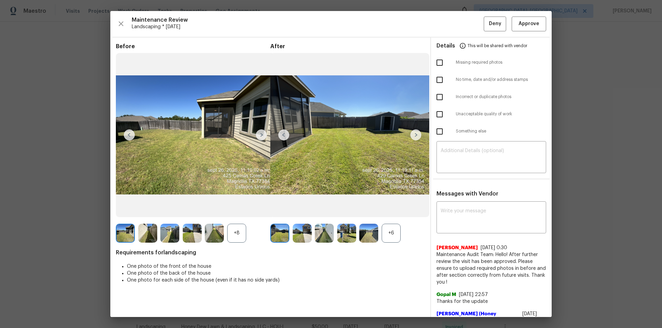
click at [383, 221] on div "+6" at bounding box center [391, 233] width 19 height 19
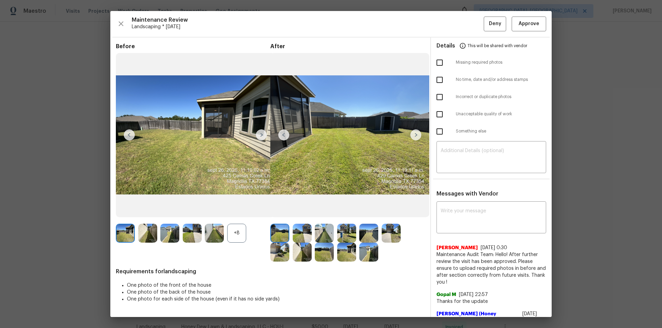
click at [238, 221] on div "+8" at bounding box center [236, 233] width 19 height 19
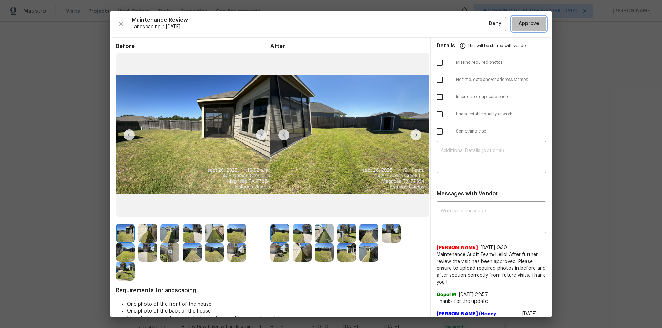
drag, startPoint x: 532, startPoint y: 22, endPoint x: 557, endPoint y: 34, distance: 28.2
click at [470, 22] on span "Approve" at bounding box center [528, 24] width 21 height 9
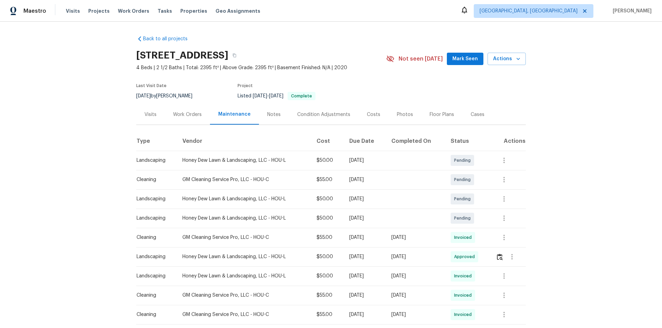
click at [200, 57] on h2 "[STREET_ADDRESS]" at bounding box center [182, 55] width 92 height 7
click at [200, 56] on h2 "[STREET_ADDRESS]" at bounding box center [182, 55] width 92 height 7
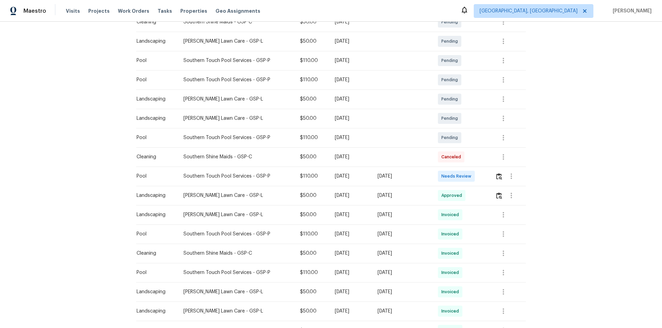
scroll to position [172, 0]
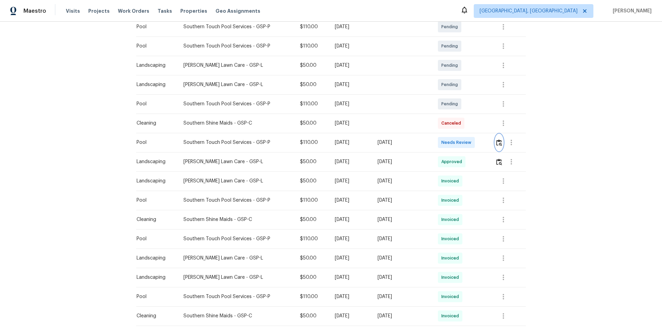
click at [498, 144] on img "button" at bounding box center [499, 143] width 6 height 7
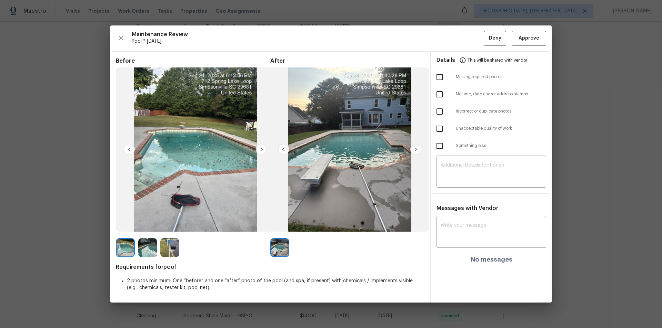
click at [260, 148] on img at bounding box center [261, 149] width 11 height 11
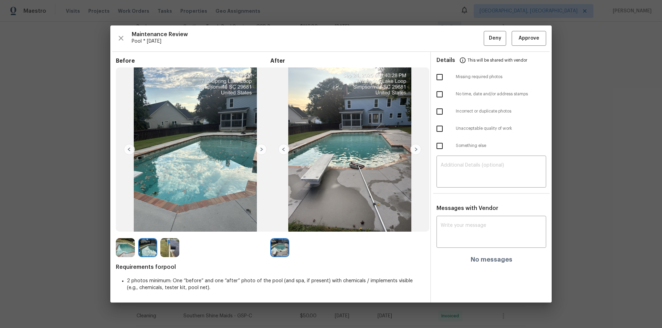
click at [258, 150] on img at bounding box center [261, 149] width 11 height 11
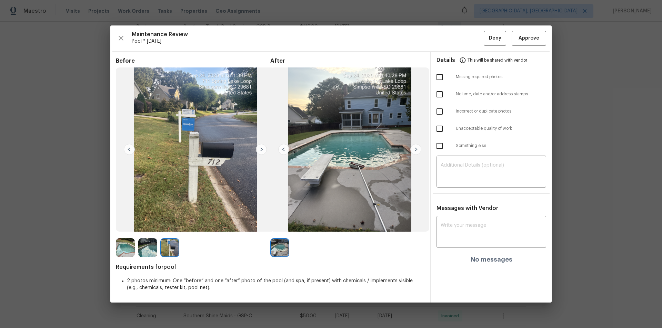
click at [128, 148] on img at bounding box center [129, 149] width 11 height 11
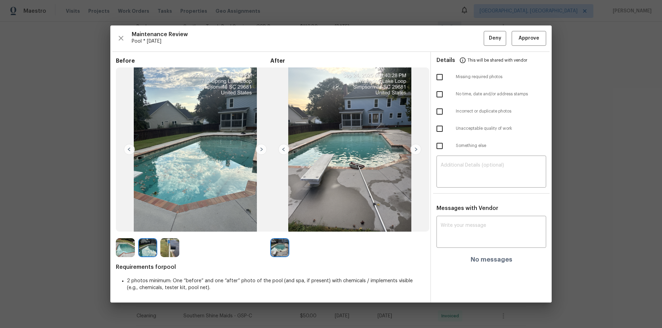
click at [127, 148] on img at bounding box center [129, 149] width 11 height 11
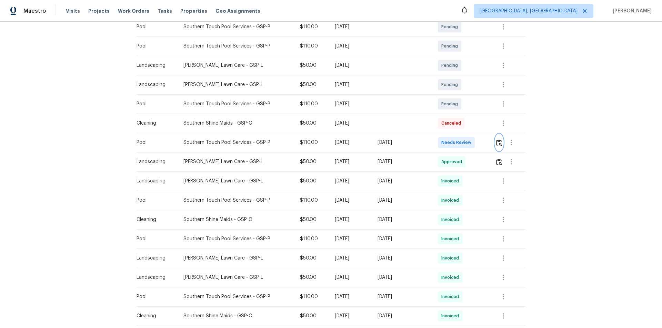
click at [498, 143] on img "button" at bounding box center [499, 143] width 6 height 7
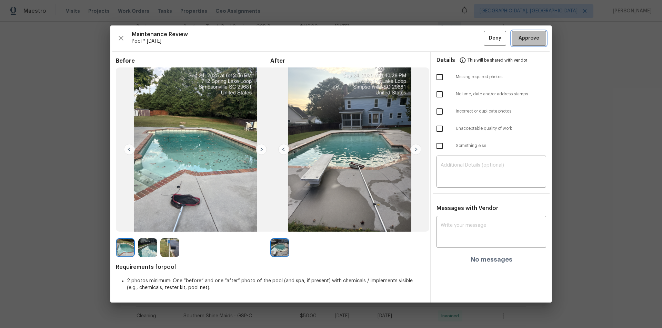
click at [528, 37] on span "Approve" at bounding box center [528, 38] width 21 height 9
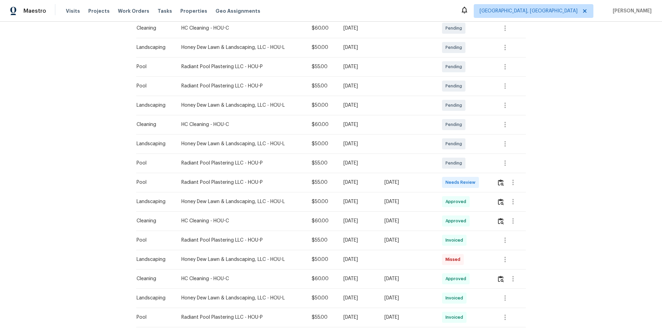
scroll to position [172, 0]
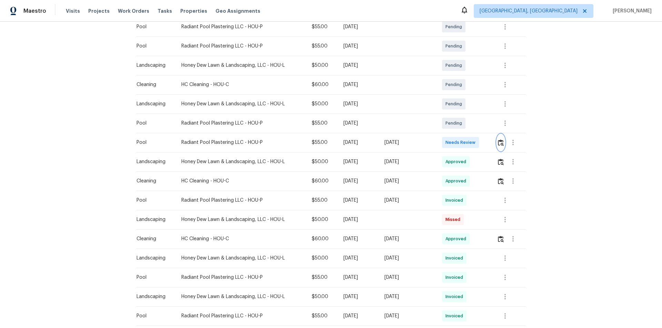
click at [470, 141] on img "button" at bounding box center [501, 143] width 6 height 7
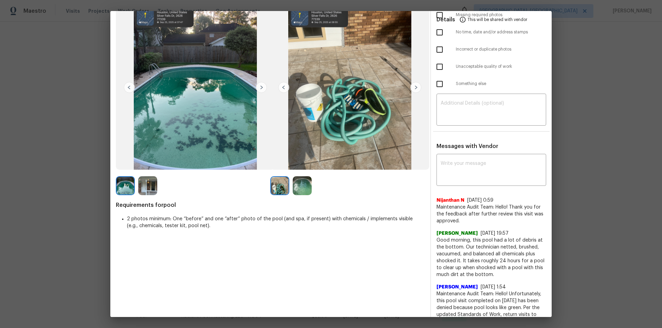
scroll to position [0, 0]
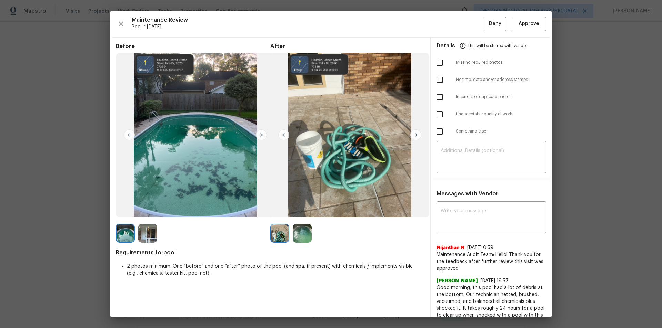
click at [301, 221] on img at bounding box center [302, 233] width 19 height 19
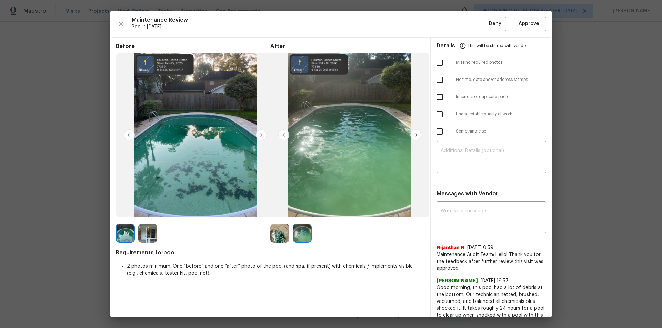
click at [285, 135] on img at bounding box center [283, 135] width 11 height 11
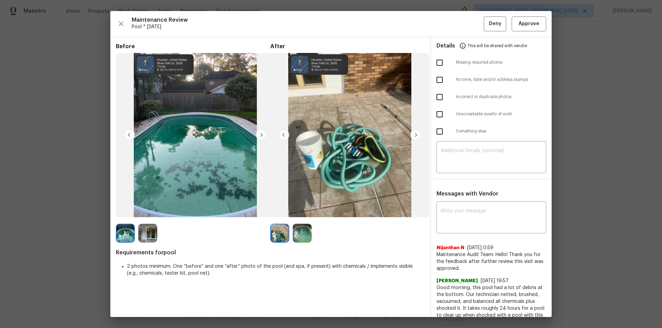
click at [412, 136] on img at bounding box center [415, 135] width 11 height 11
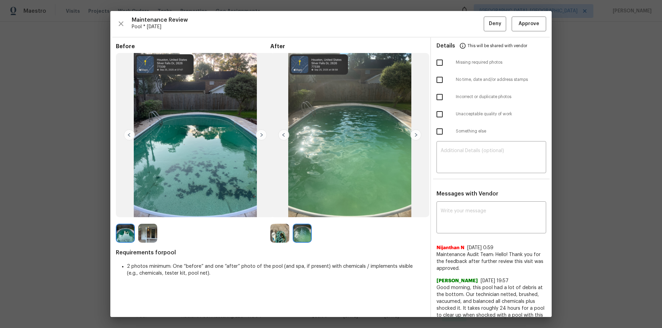
drag, startPoint x: 627, startPoint y: 171, endPoint x: 610, endPoint y: 168, distance: 17.5
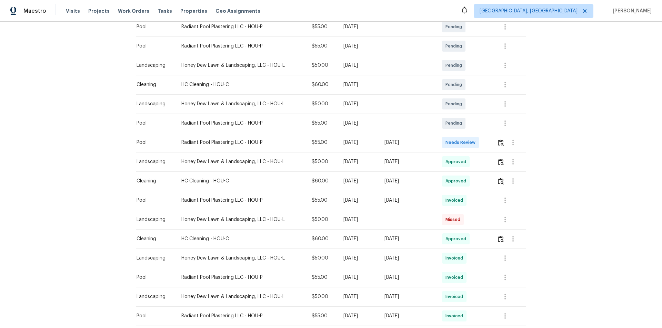
click at [470, 144] on td at bounding box center [508, 142] width 34 height 19
click at [470, 142] on img "button" at bounding box center [501, 143] width 6 height 7
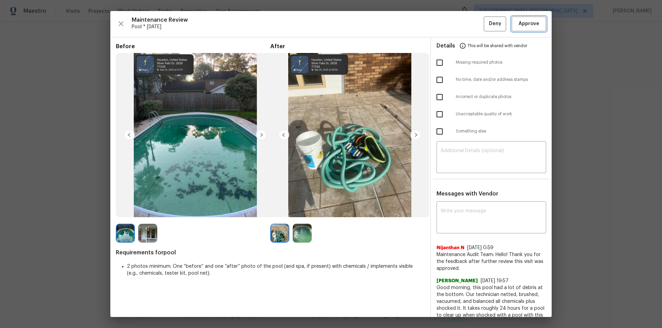
click at [470, 21] on span "Approve" at bounding box center [528, 24] width 21 height 9
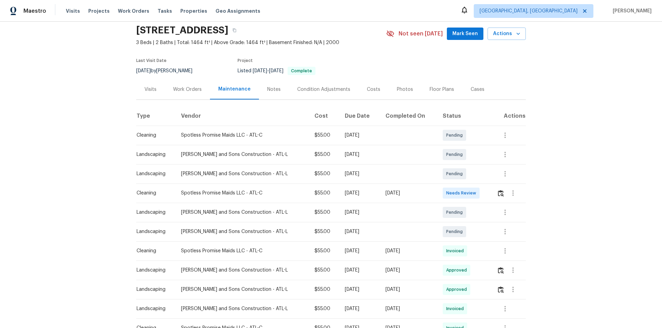
scroll to position [69, 0]
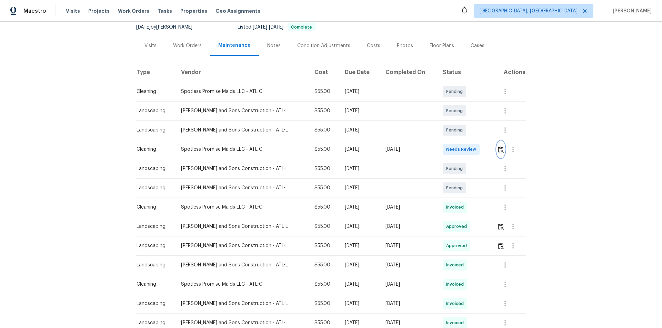
click at [470, 152] on img "button" at bounding box center [501, 149] width 6 height 7
click at [470, 150] on img "button" at bounding box center [501, 149] width 6 height 7
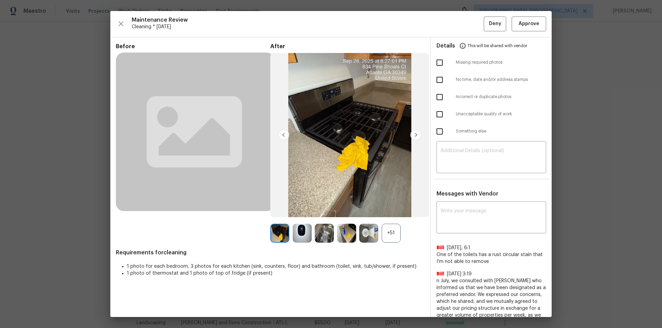
click at [394, 221] on div "+51" at bounding box center [391, 233] width 19 height 19
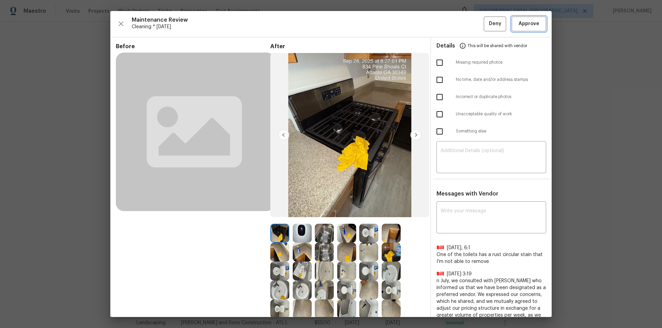
click at [470, 22] on span "Approve" at bounding box center [528, 24] width 21 height 9
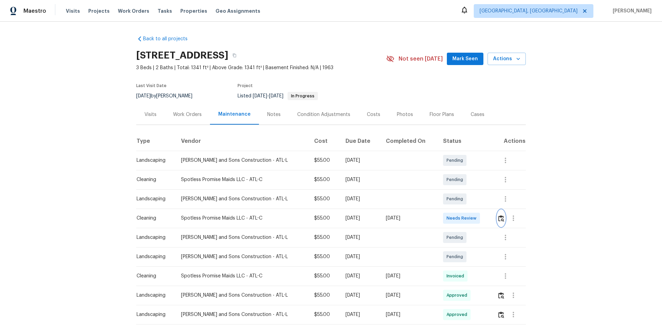
click at [470, 221] on img "button" at bounding box center [501, 218] width 6 height 7
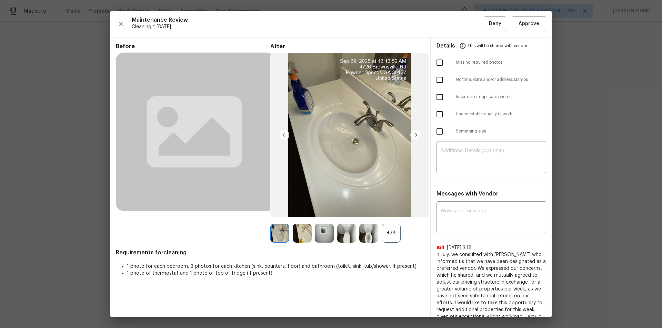
click at [390, 221] on div "+38" at bounding box center [391, 233] width 19 height 19
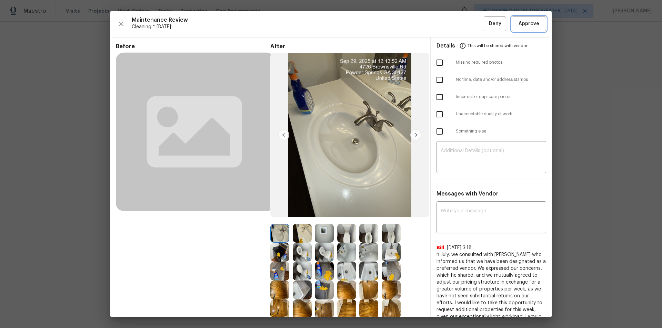
click at [470, 17] on button "Approve" at bounding box center [528, 24] width 34 height 15
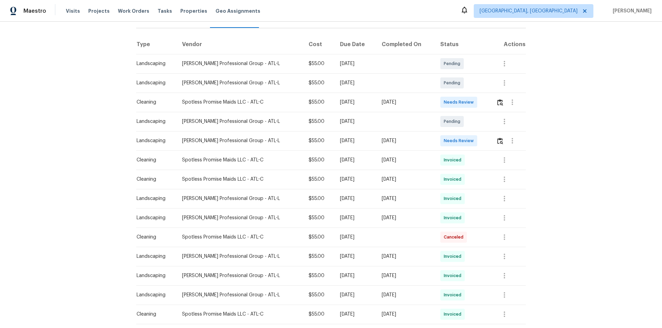
scroll to position [103, 0]
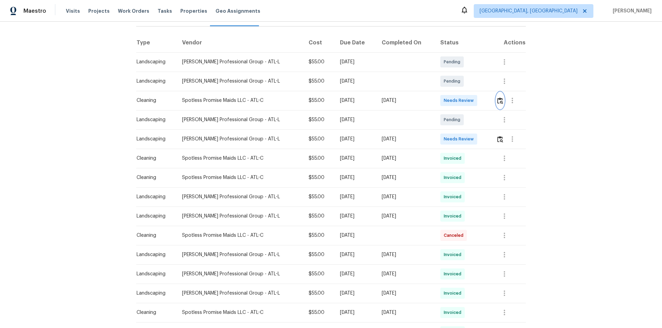
click at [470, 98] on img "button" at bounding box center [500, 101] width 6 height 7
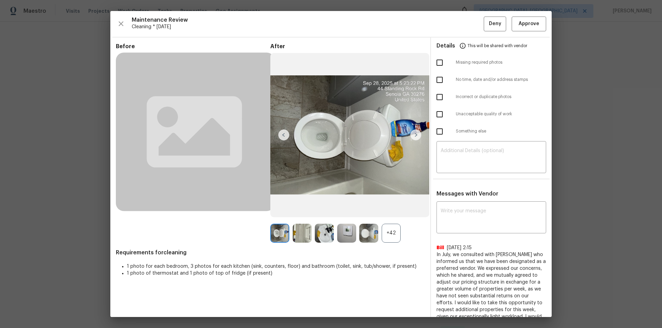
click at [387, 221] on div "+42" at bounding box center [391, 233] width 19 height 19
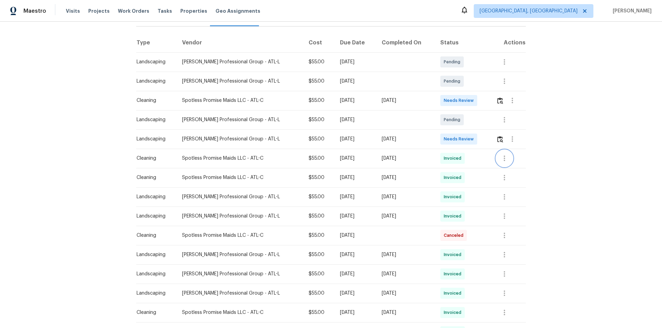
click at [470, 156] on icon "button" at bounding box center [504, 158] width 8 height 8
click at [470, 172] on ul "Message vendor View details Edit schedule" at bounding box center [517, 165] width 48 height 40
click at [470, 165] on li "View details" at bounding box center [517, 165] width 48 height 11
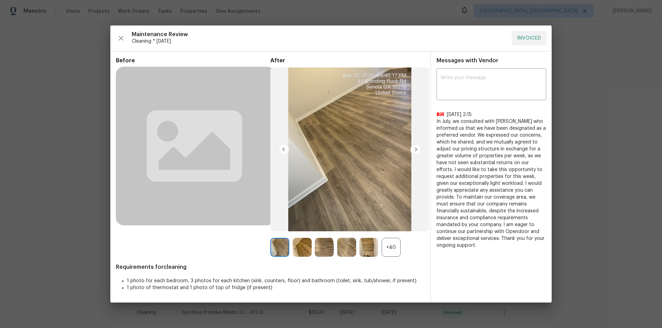
click at [394, 221] on div "+40" at bounding box center [391, 247] width 19 height 19
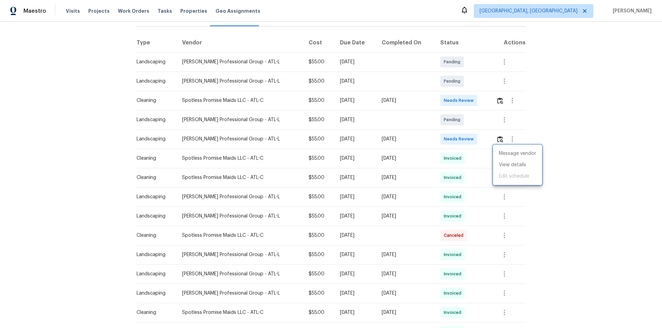
click at [470, 97] on div at bounding box center [331, 164] width 662 height 328
click at [470, 98] on img "button" at bounding box center [500, 101] width 6 height 7
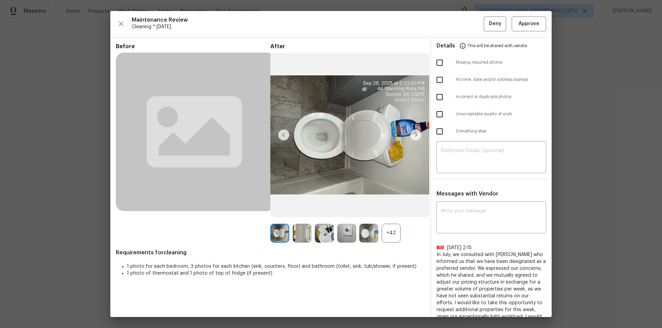
click at [389, 221] on div "+42" at bounding box center [391, 233] width 19 height 19
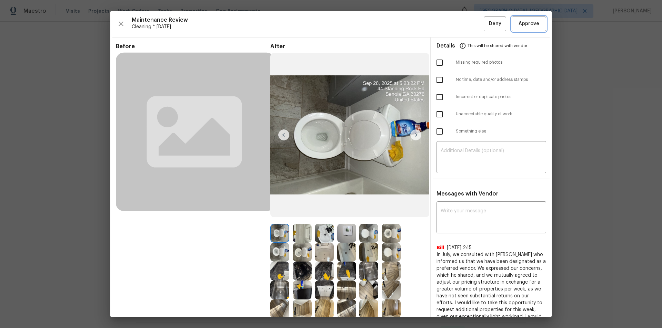
click at [470, 26] on span "Approve" at bounding box center [528, 24] width 21 height 9
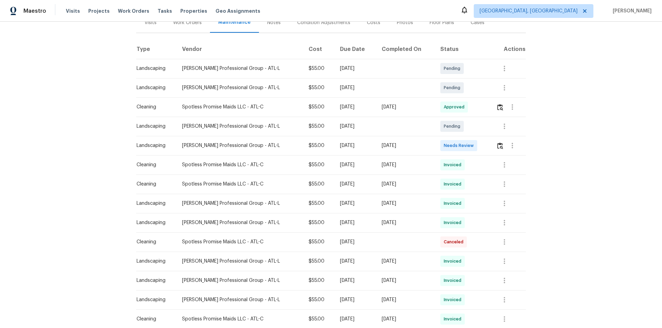
scroll to position [0, 0]
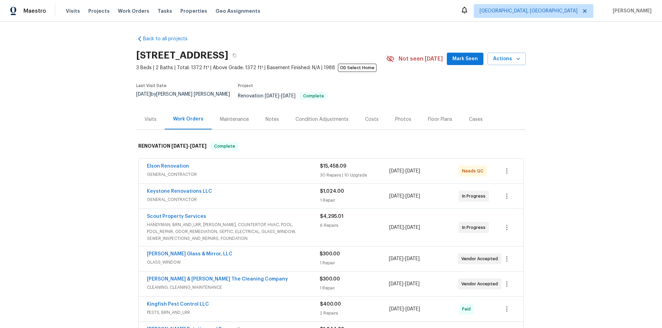
click at [83, 175] on div "Back to all projects [STREET_ADDRESS] 3 Beds | 2 Baths | Total: 1372 ft² | Abov…" at bounding box center [331, 175] width 662 height 307
click at [284, 222] on span "HANDYMAN, BRN_AND_LRR, [PERSON_NAME], COUNTERTOP, HVAC, POOL, POOL_REPAIR, ODOR…" at bounding box center [233, 232] width 173 height 21
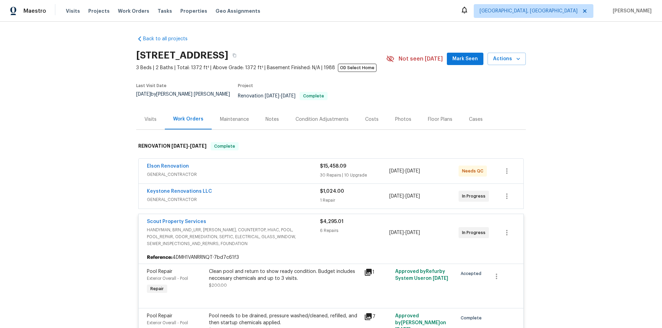
click at [366, 271] on icon at bounding box center [368, 272] width 7 height 7
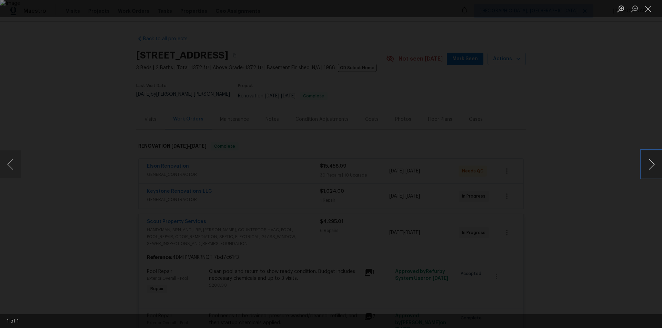
click at [654, 168] on button "Next image" at bounding box center [651, 165] width 21 height 28
click at [625, 171] on div "Lightbox" at bounding box center [331, 164] width 662 height 328
